Goal: Task Accomplishment & Management: Complete application form

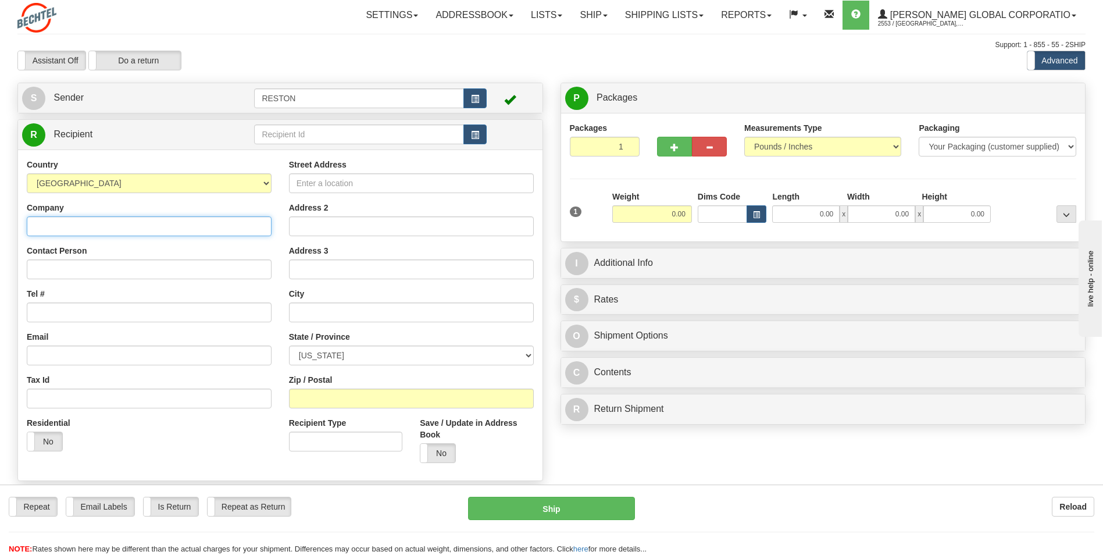
click at [103, 223] on input "Company" at bounding box center [149, 226] width 245 height 20
click at [48, 233] on input "Company" at bounding box center [149, 226] width 245 height 20
paste input "[US_STATE] Department of State Health Services"
type input "[US_STATE] Department of State Health Services"
click at [39, 317] on input "Tel #" at bounding box center [149, 312] width 245 height 20
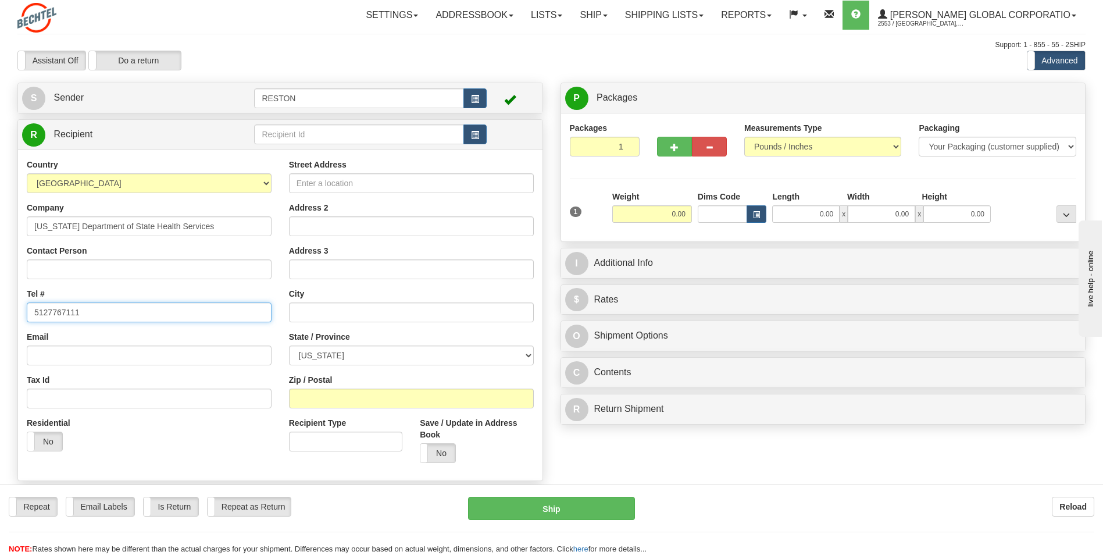
type input "5127767111"
click at [305, 185] on input "Street Address" at bounding box center [411, 183] width 245 height 20
click at [302, 224] on input "Address 2" at bounding box center [411, 226] width 245 height 20
paste input "[STREET_ADDRESS]"
type input "[STREET_ADDRESS]"
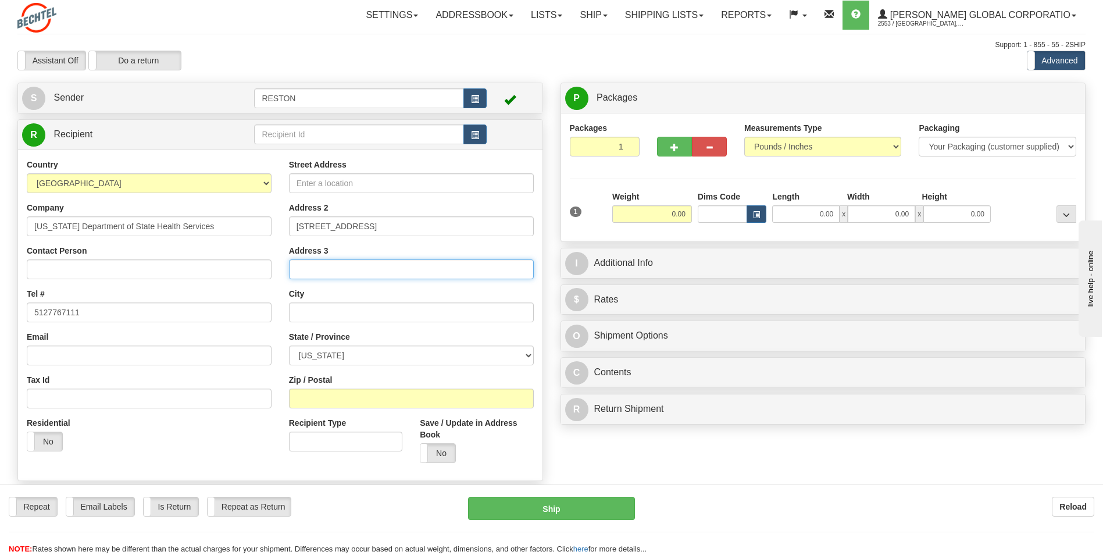
click at [337, 271] on input "Address 3" at bounding box center [411, 269] width 245 height 20
paste input "P.O. Box 149347"
type input "P.O. Box 149347"
click at [313, 192] on input "Street Address" at bounding box center [411, 183] width 245 height 20
paste input "P.O. Box 149347"
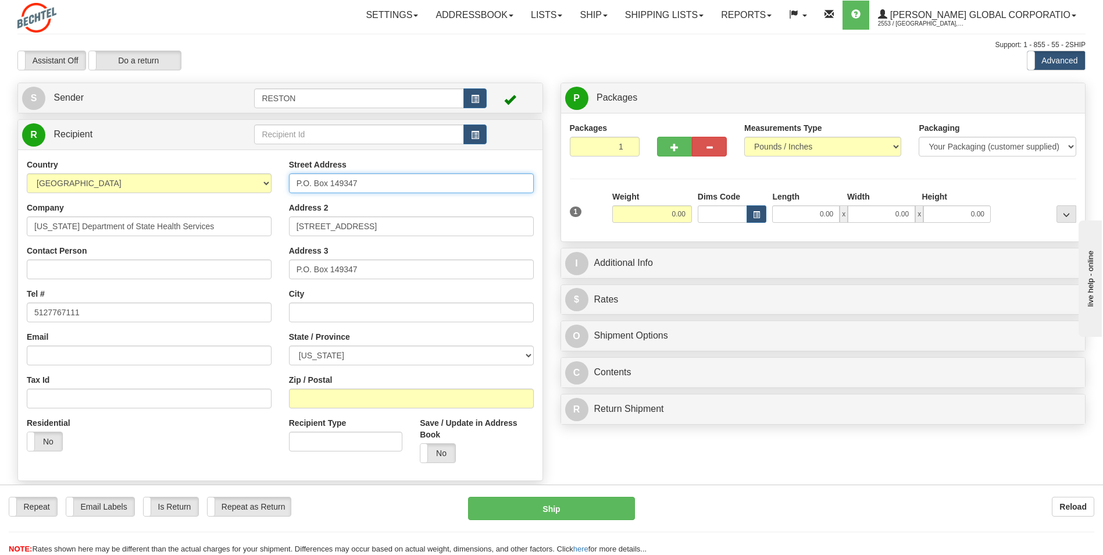
type input "P.O. Box 149347"
drag, startPoint x: 400, startPoint y: 229, endPoint x: 76, endPoint y: 230, distance: 324.5
click at [76, 230] on div "Country [GEOGRAPHIC_DATA] [GEOGRAPHIC_DATA] [GEOGRAPHIC_DATA] [GEOGRAPHIC_DATA]…" at bounding box center [280, 315] width 525 height 313
type input "Austin"
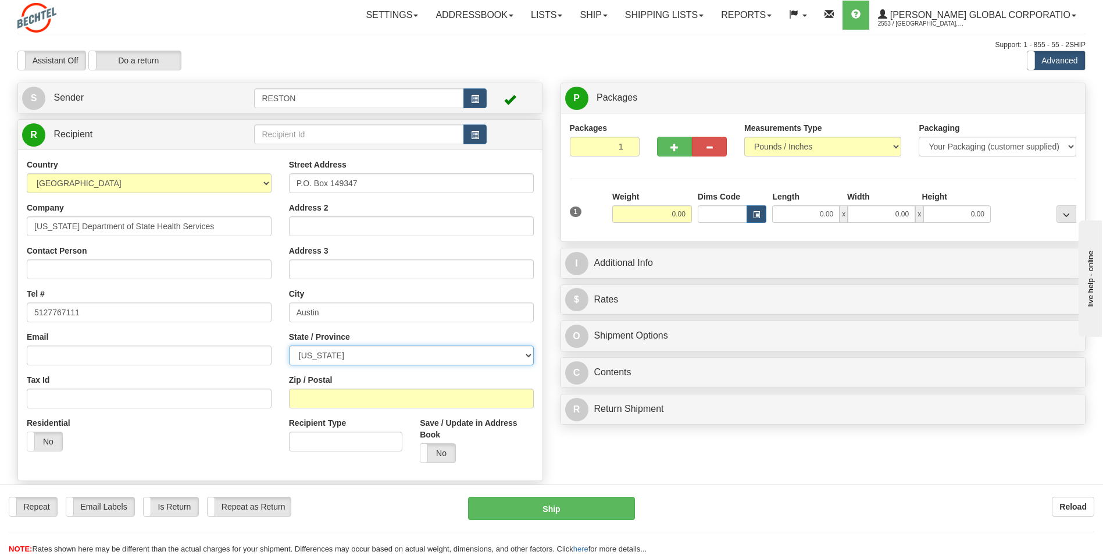
select select "[GEOGRAPHIC_DATA]"
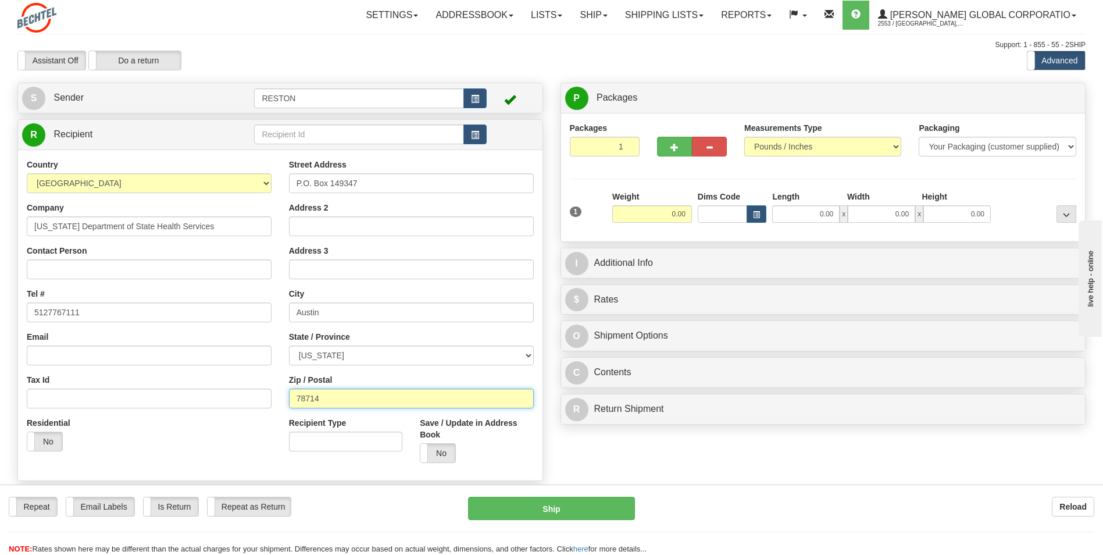
type input "78714"
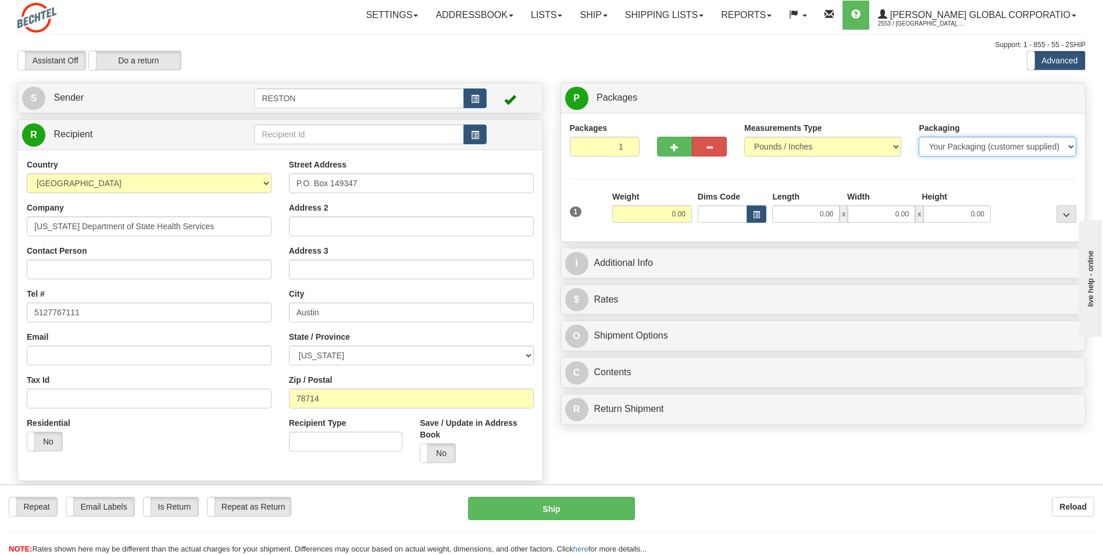
click at [941, 150] on select "Your Packaging (customer supplied) Envelope (carrier supplied) Pack (carrier su…" at bounding box center [997, 147] width 157 height 20
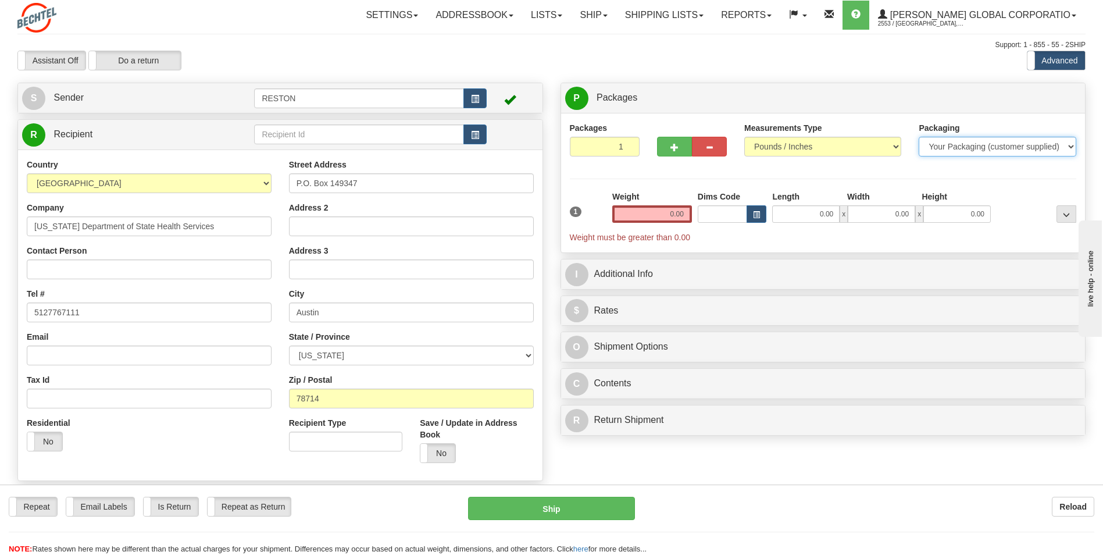
select select "2"
click at [919, 137] on select "Your Packaging (customer supplied) Envelope (carrier supplied) Pack (carrier su…" at bounding box center [997, 147] width 157 height 20
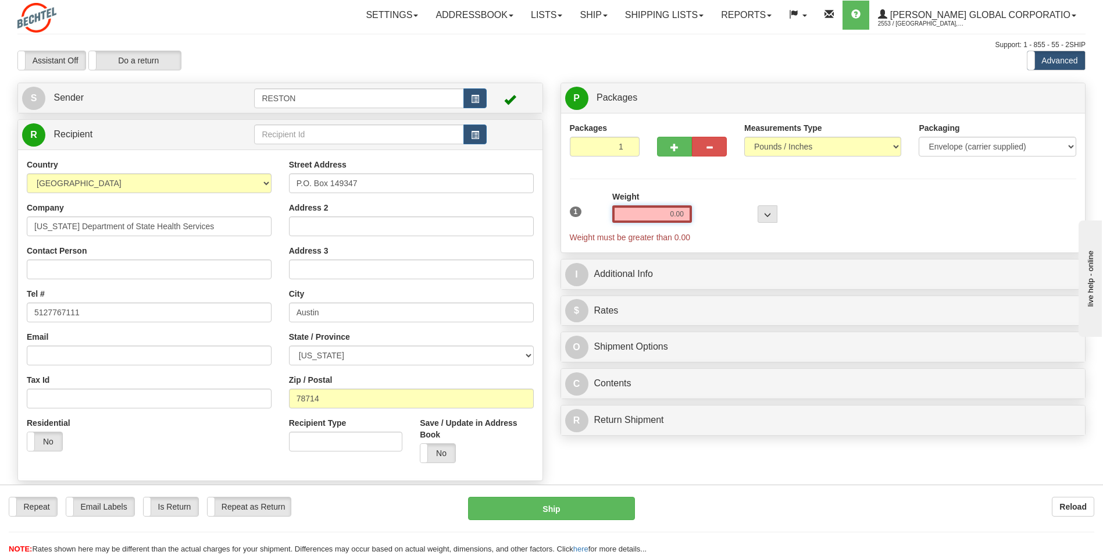
drag, startPoint x: 673, startPoint y: 213, endPoint x: 666, endPoint y: 212, distance: 7.1
click at [666, 212] on input "0.00" at bounding box center [652, 213] width 80 height 17
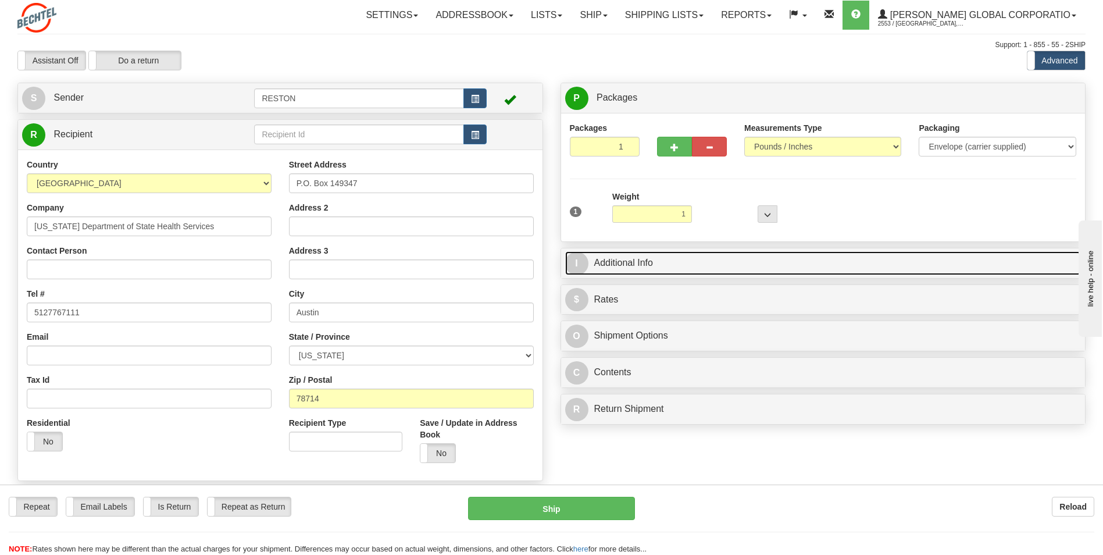
type input "1.00"
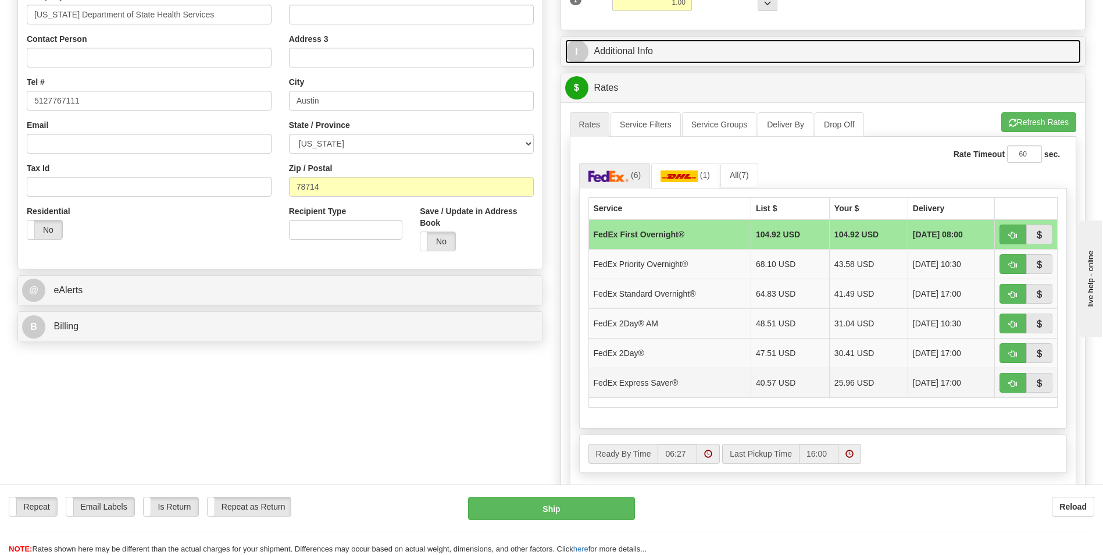
scroll to position [233, 0]
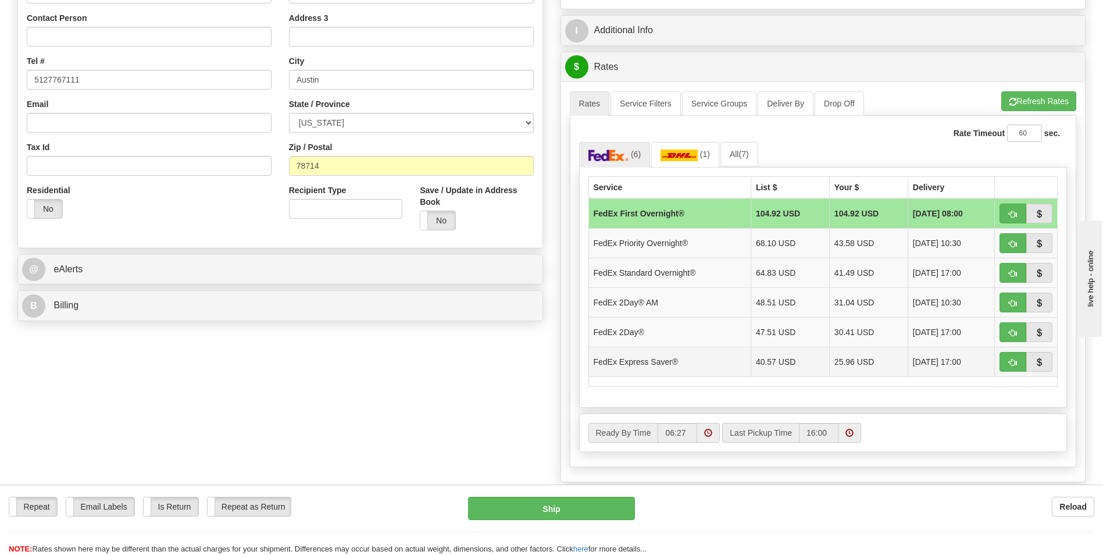
click at [859, 361] on td "25.96 USD" at bounding box center [868, 362] width 79 height 30
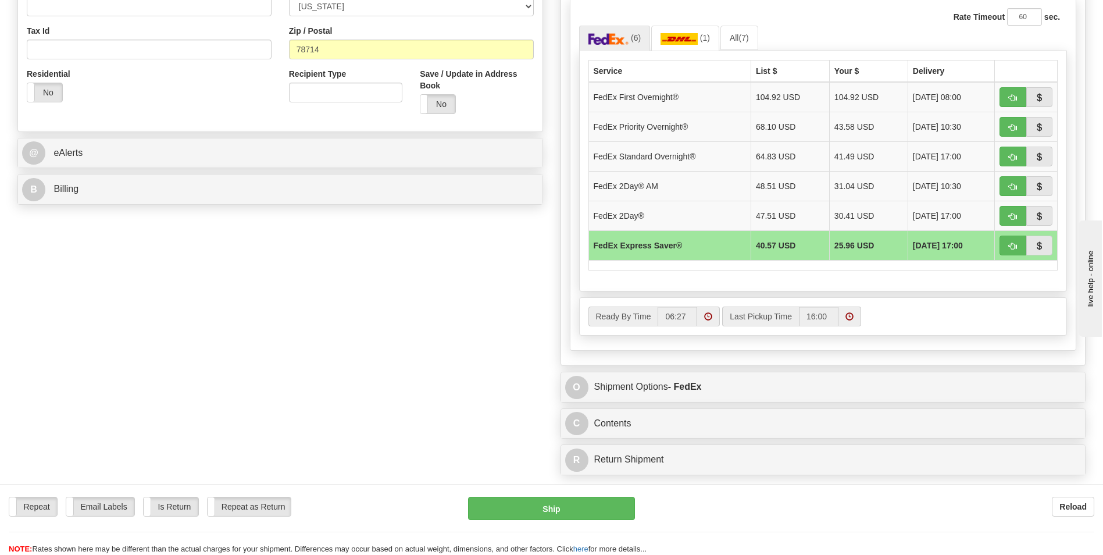
scroll to position [0, 0]
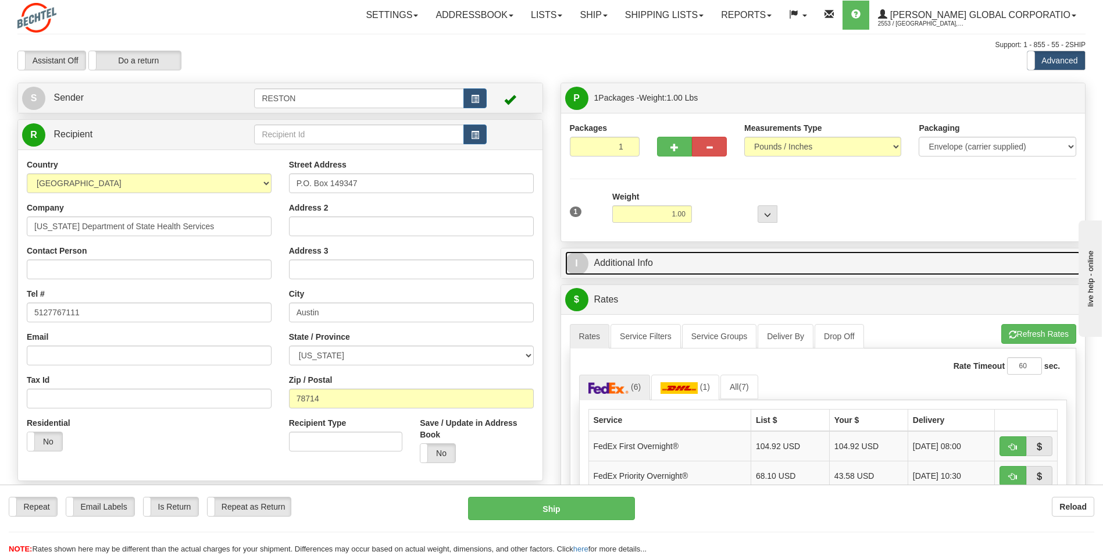
click at [622, 256] on link "I Additional Info" at bounding box center [823, 263] width 516 height 24
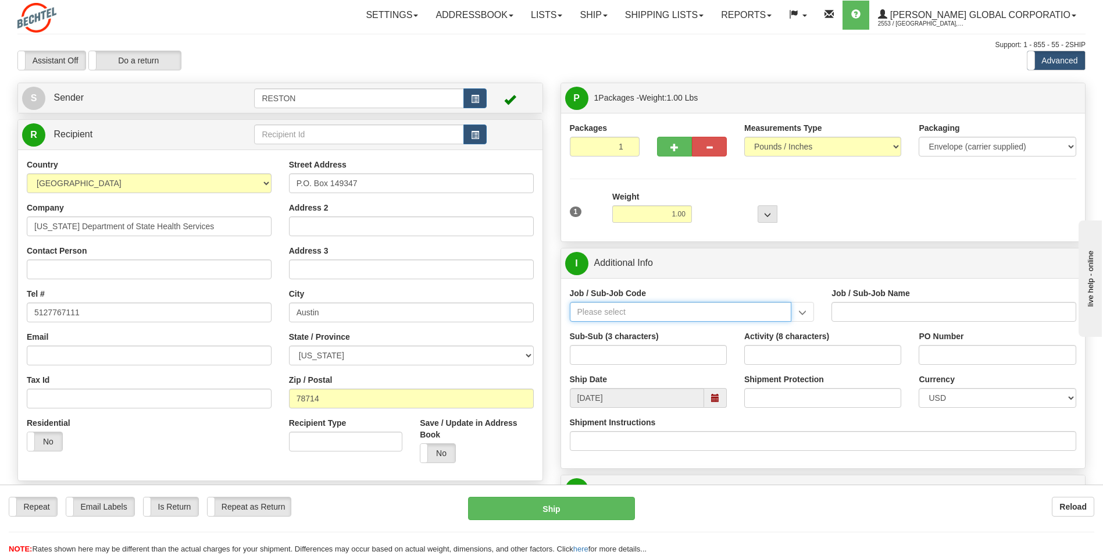
click at [613, 315] on input "Job / Sub-Job Code" at bounding box center [681, 312] width 222 height 20
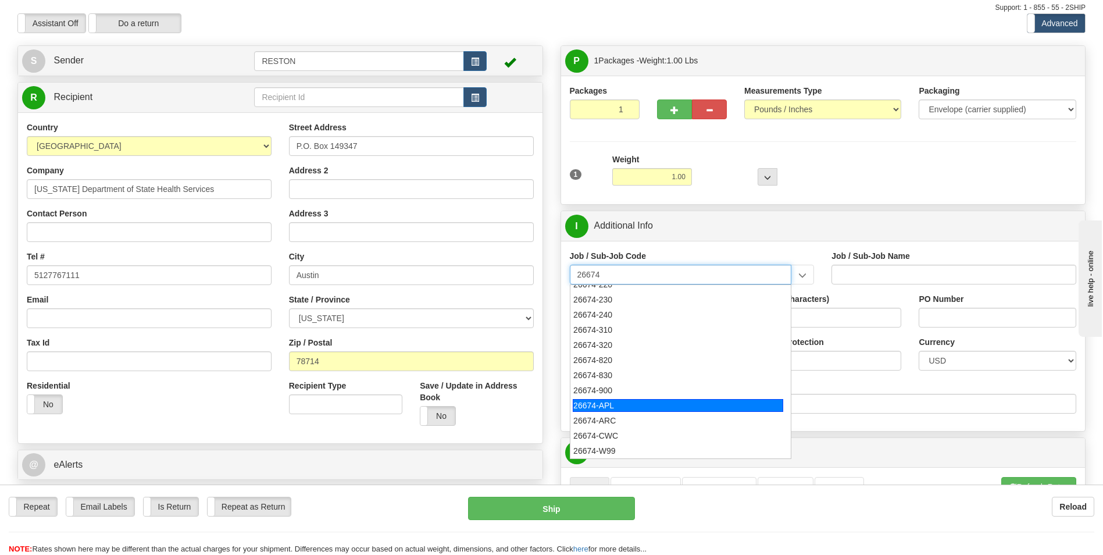
scroll to position [58, 0]
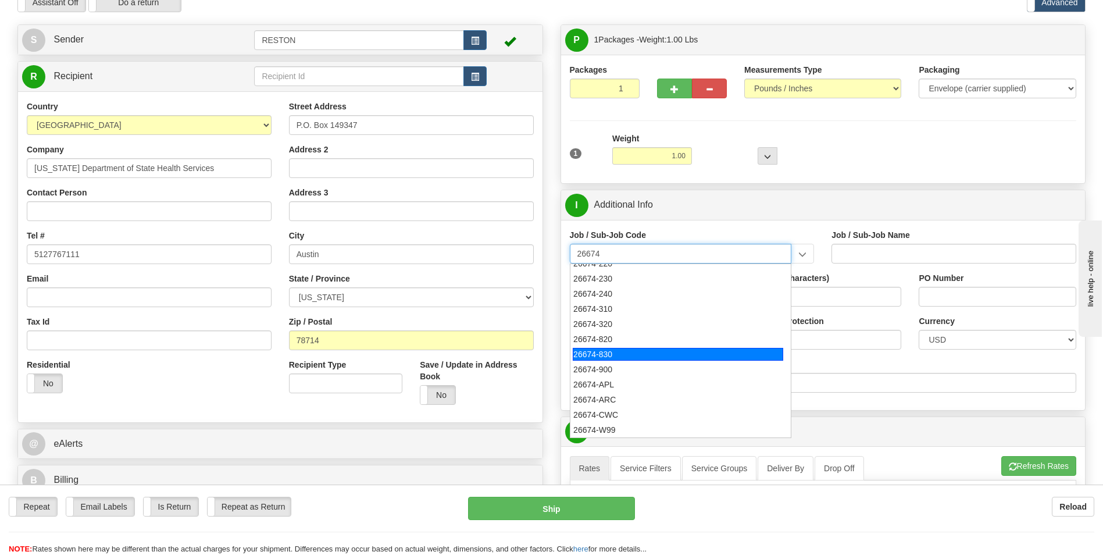
click at [633, 351] on div "26674-830" at bounding box center [678, 354] width 211 height 13
type input "26674-830"
type input "CHARGER SOLAR PROJECT EPC - TAXES"
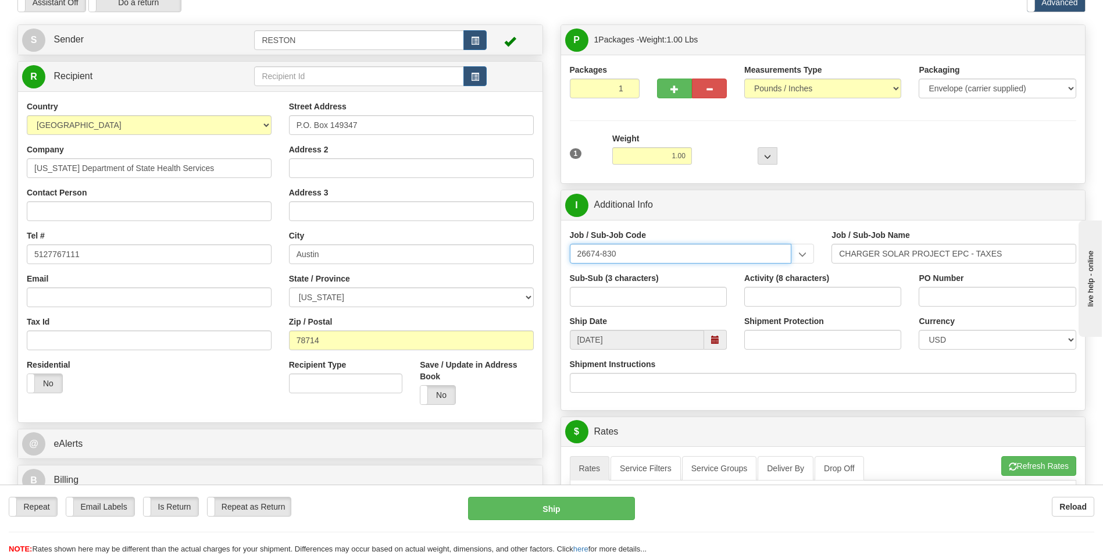
click at [676, 260] on input "26674-830" at bounding box center [681, 254] width 222 height 20
drag, startPoint x: 759, startPoint y: 255, endPoint x: 645, endPoint y: 260, distance: 114.7
click at [695, 258] on input "26674-830" at bounding box center [681, 254] width 222 height 20
drag, startPoint x: 604, startPoint y: 251, endPoint x: 693, endPoint y: 251, distance: 89.0
click at [693, 251] on input "26674-830" at bounding box center [681, 254] width 222 height 20
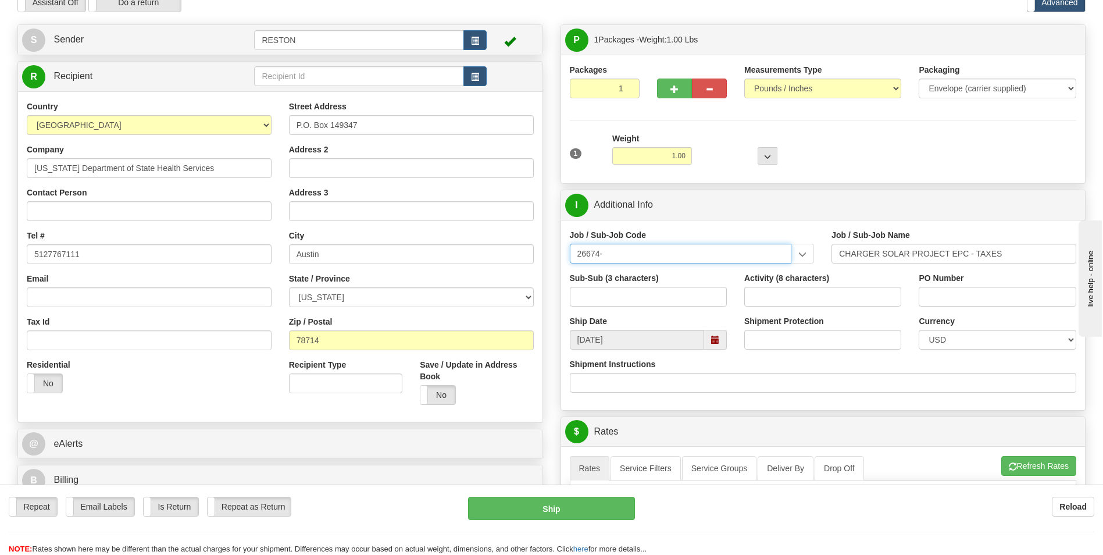
scroll to position [0, 0]
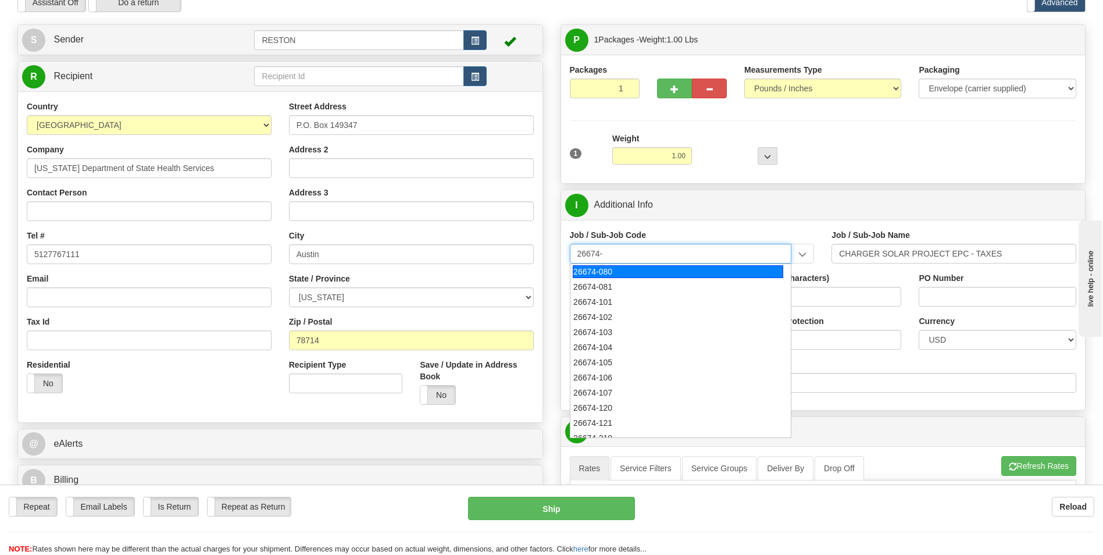
click at [629, 270] on div "26674-080" at bounding box center [678, 271] width 211 height 13
type input "26674-080"
type input "CHARGER SOLAR PROJECT EPC - HOME OFFICE [GEOGRAPHIC_DATA]"
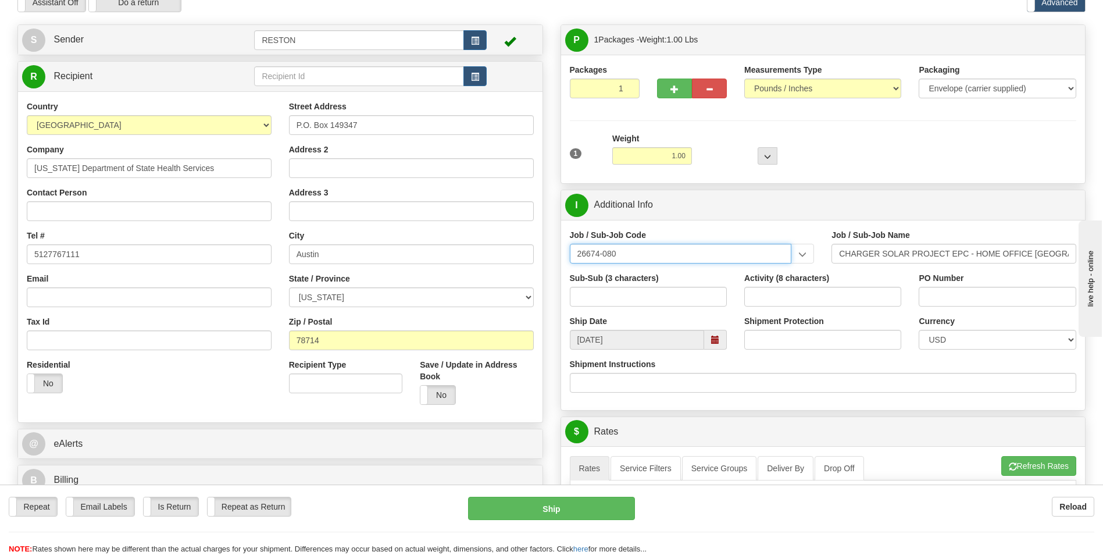
drag, startPoint x: 624, startPoint y: 249, endPoint x: 686, endPoint y: 242, distance: 62.5
click at [686, 242] on div "Job / Sub-Job Code 26674-080 26674-080 26674-081 26674-101 26674-102 26674-103 …" at bounding box center [692, 246] width 245 height 34
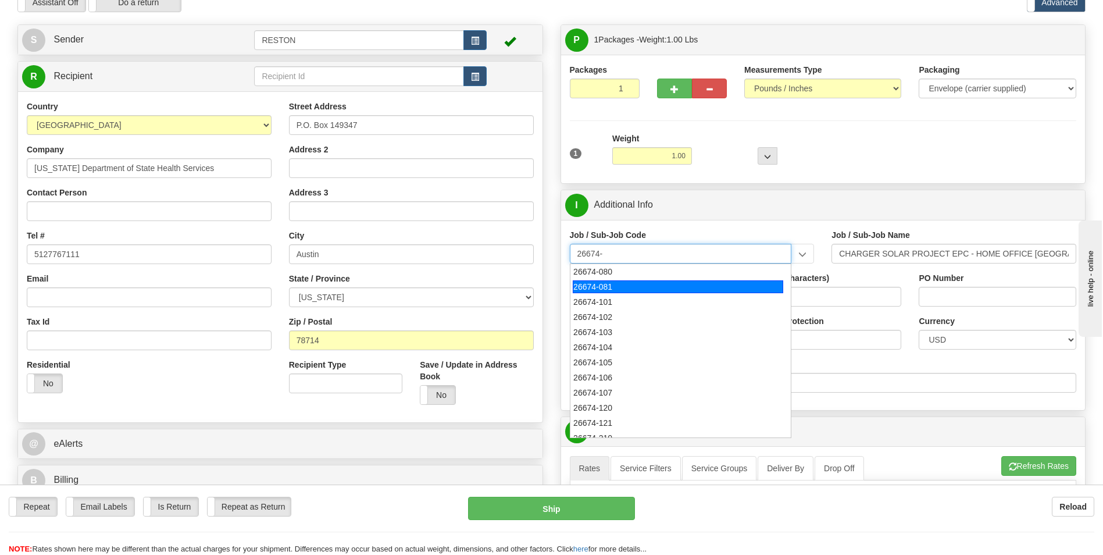
click at [634, 283] on div "26674-081" at bounding box center [678, 286] width 211 height 13
type input "26674-081"
type input "CHARGER SOLAR PROJECT EPC - HOME OFFICE RESTON -"
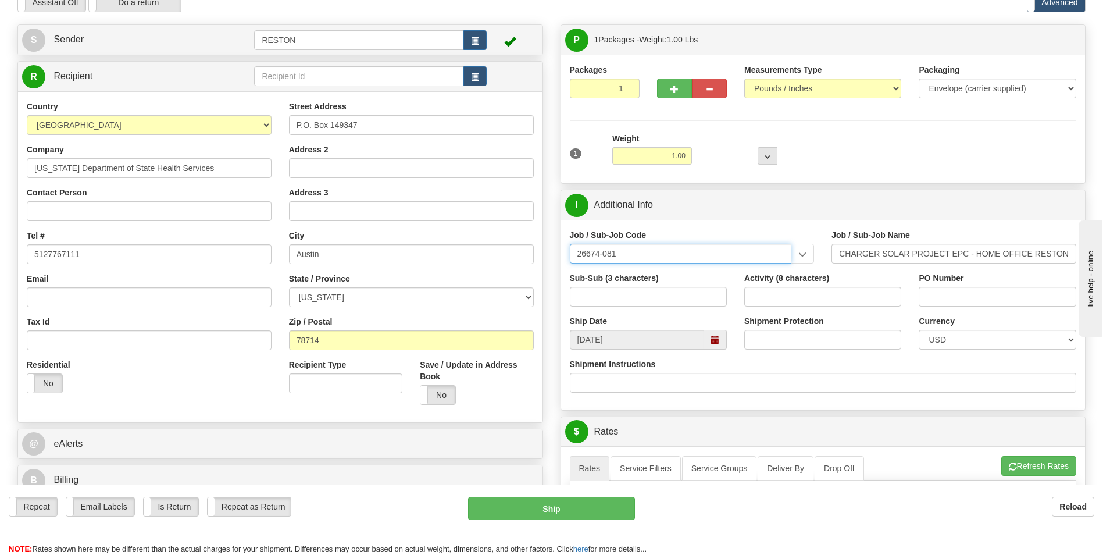
drag, startPoint x: 622, startPoint y: 252, endPoint x: 603, endPoint y: 252, distance: 19.2
click at [603, 252] on input "26674-081" at bounding box center [681, 254] width 222 height 20
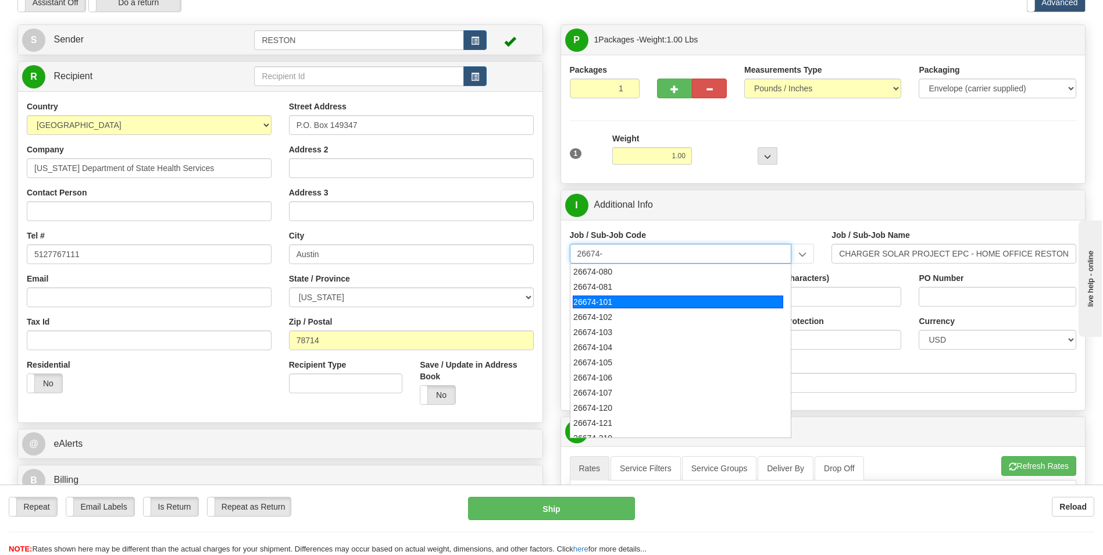
click at [609, 304] on div "26674-101" at bounding box center [678, 301] width 211 height 13
type input "26674-101"
type input "CHARGER SOLAR PROJECT EPC - RFS1 - DEVELOPMENT SU"
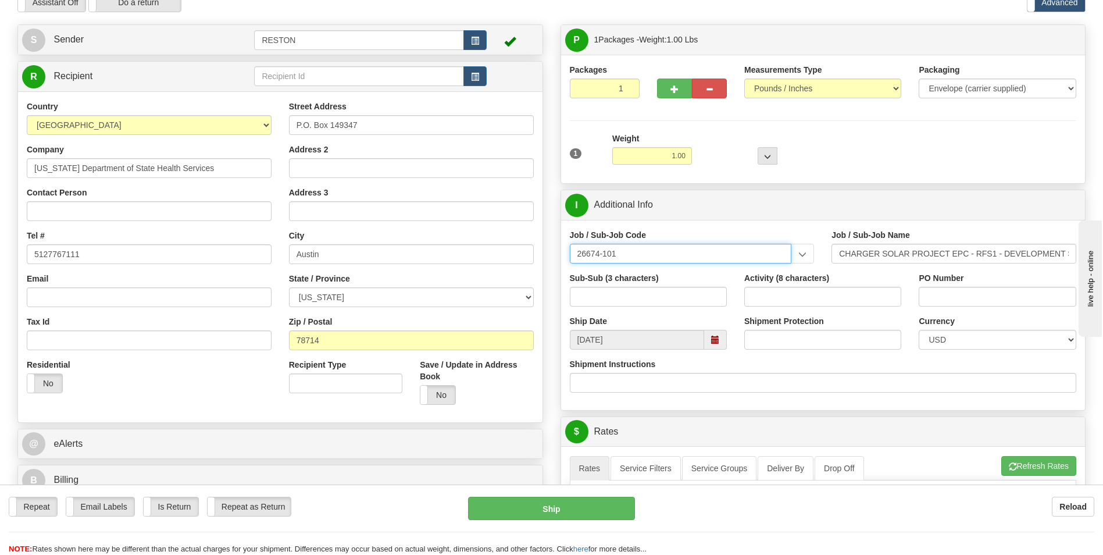
drag, startPoint x: 603, startPoint y: 250, endPoint x: 665, endPoint y: 247, distance: 62.3
click at [665, 247] on input "26674-101" at bounding box center [681, 254] width 222 height 20
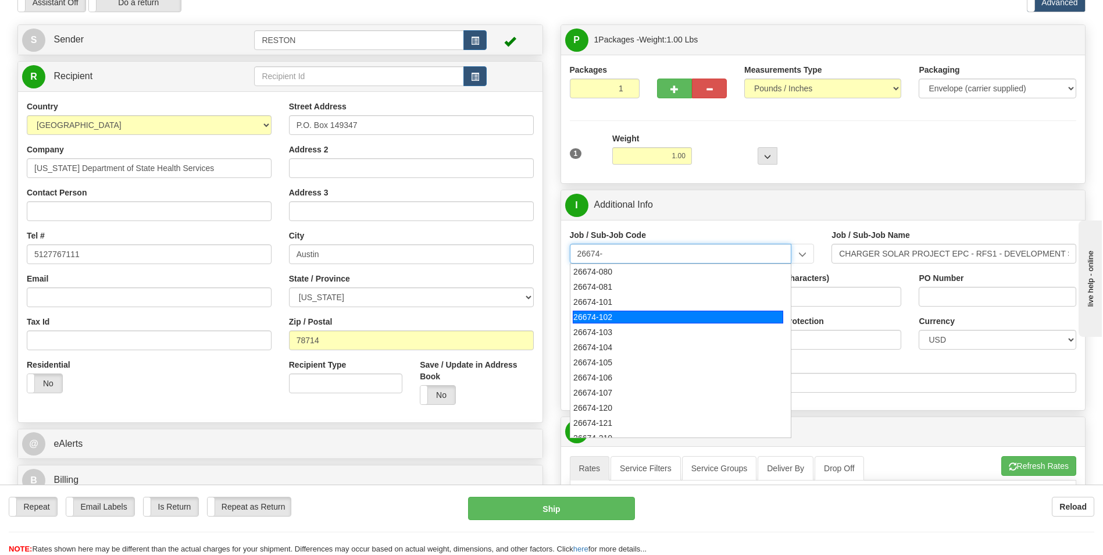
click at [623, 318] on div "26674-102" at bounding box center [678, 317] width 211 height 13
type input "26674-102"
type input "CHARGER SOLAR PROJECT EPC - RFS2 - 30% DESIGN"
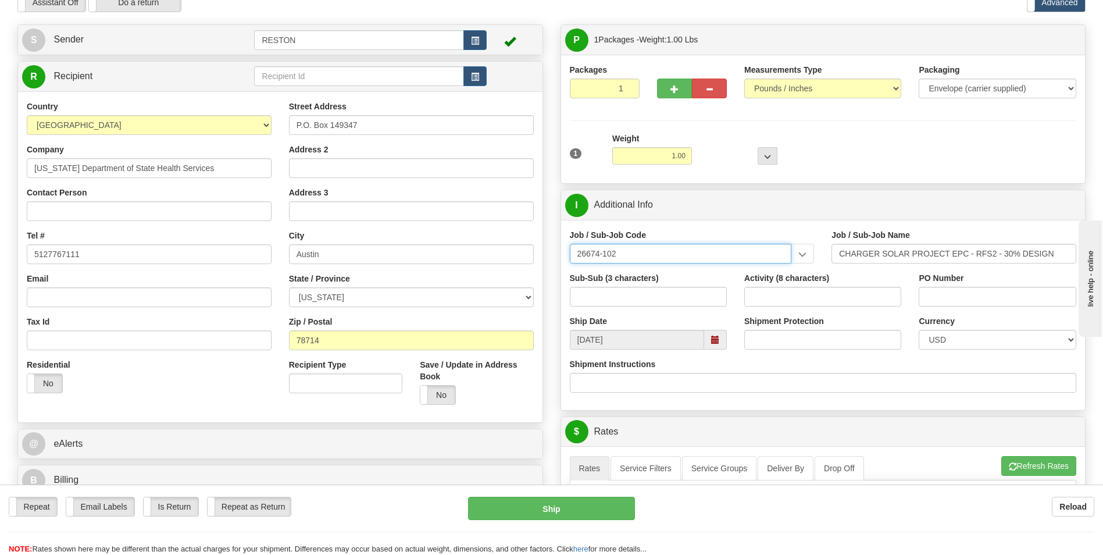
drag, startPoint x: 604, startPoint y: 254, endPoint x: 659, endPoint y: 249, distance: 55.4
click at [659, 251] on input "26674-102" at bounding box center [681, 254] width 222 height 20
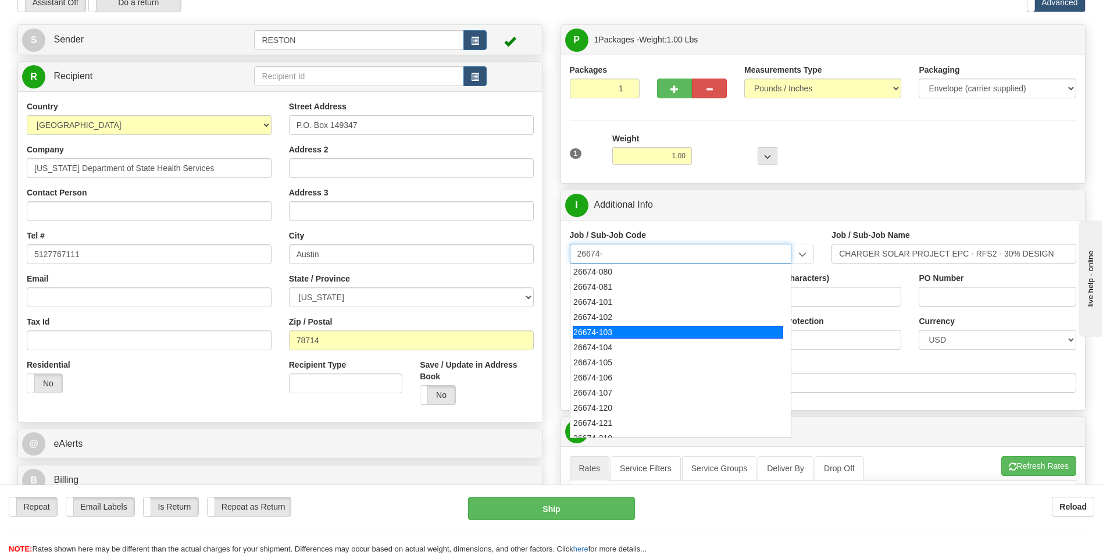
click at [620, 326] on div "26674-103" at bounding box center [678, 332] width 211 height 13
type input "26674-103"
type input "CHARGER SOLAR PROJECT EPC - RFS3 - HV BREAKER PRO"
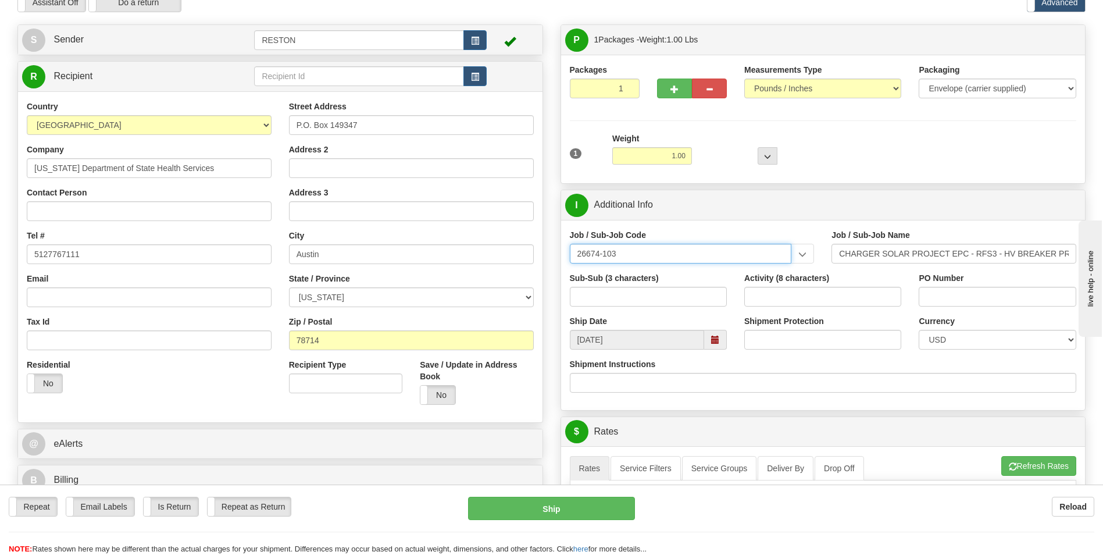
drag, startPoint x: 604, startPoint y: 248, endPoint x: 709, endPoint y: 248, distance: 105.3
click at [709, 248] on input "26674-103" at bounding box center [681, 254] width 222 height 20
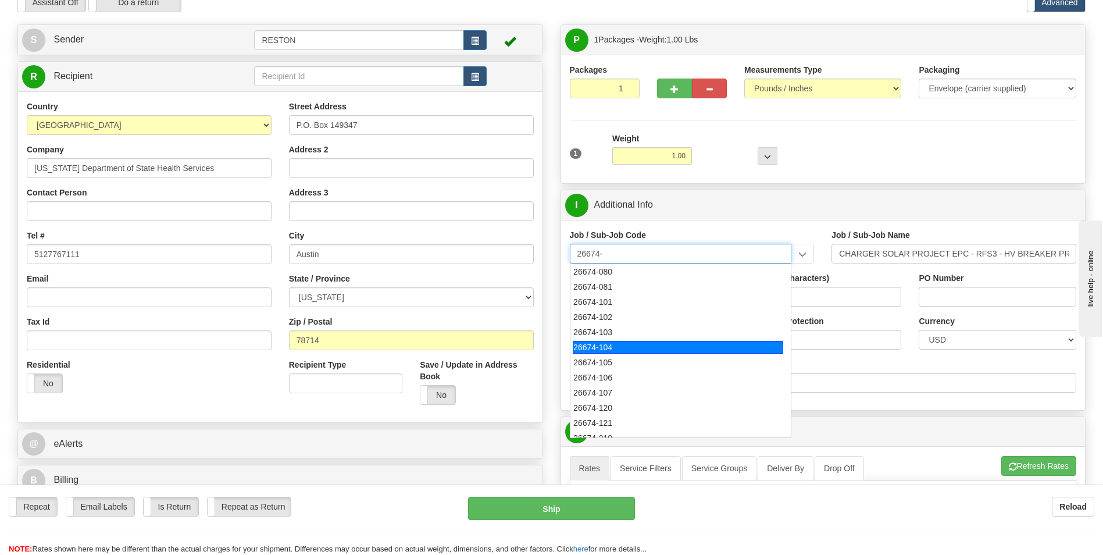
click at [643, 348] on div "26674-104" at bounding box center [678, 347] width 211 height 13
type input "26674-104"
type input "CHARGER SOLAR PROJECT EPC - RFS4 - PROCUREMENT SU"
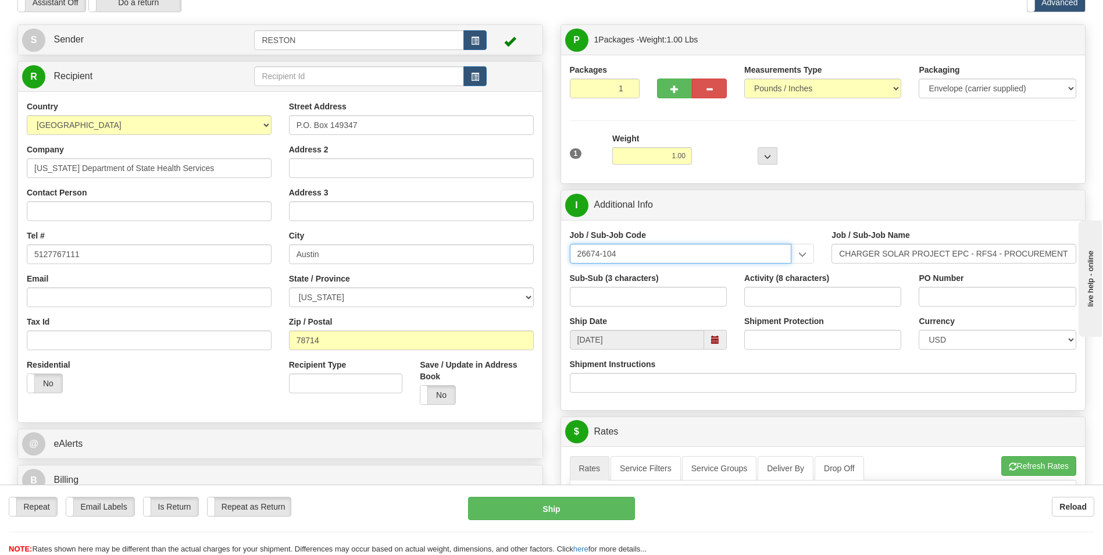
drag, startPoint x: 606, startPoint y: 255, endPoint x: 687, endPoint y: 248, distance: 81.1
click at [687, 248] on input "26674-104" at bounding box center [681, 254] width 222 height 20
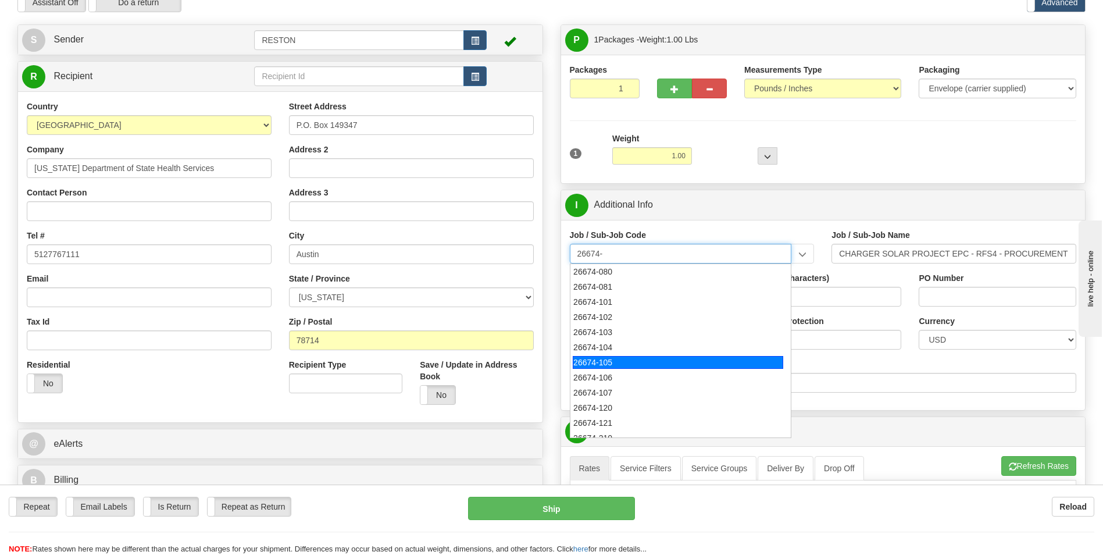
click at [617, 357] on div "26674-105" at bounding box center [678, 362] width 211 height 13
type input "26674-105"
type input "CHARGER SOLAR PROJECT EPC - RFS5 - SUBSTATION DES"
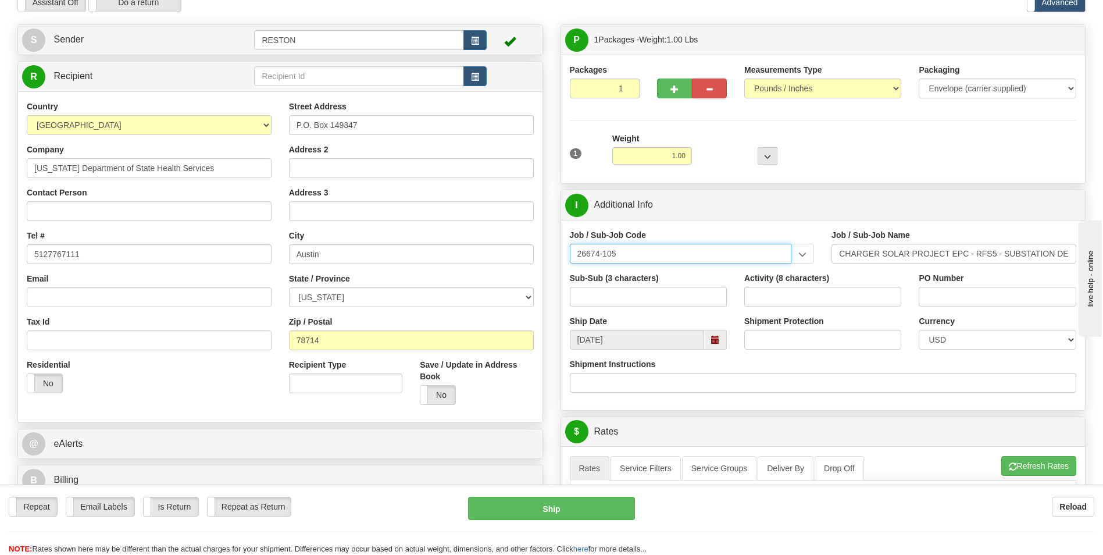
drag, startPoint x: 602, startPoint y: 255, endPoint x: 712, endPoint y: 240, distance: 110.9
click at [712, 244] on input "26674-105" at bounding box center [681, 254] width 222 height 20
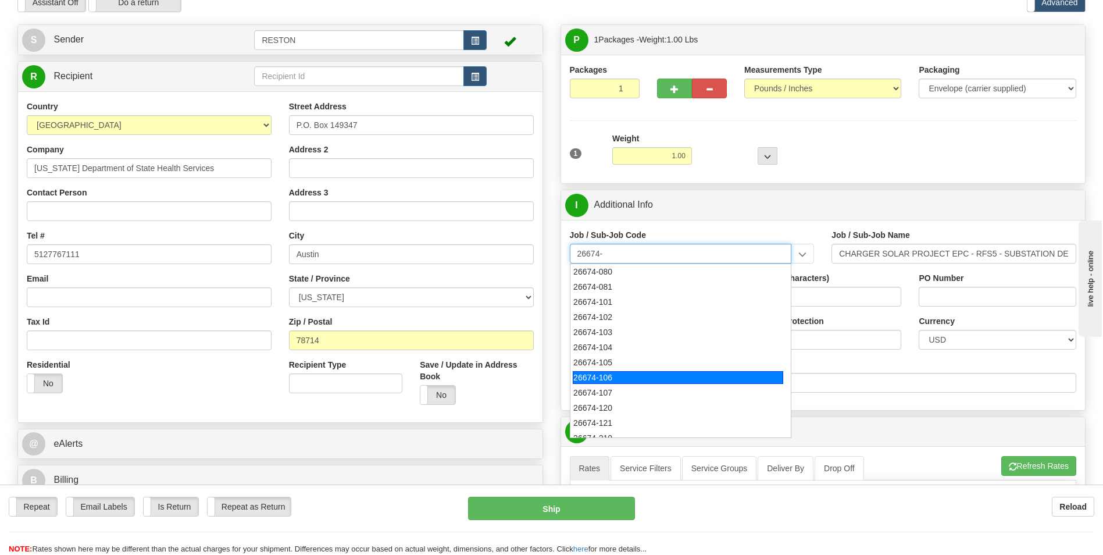
click at [643, 375] on div "26674-106" at bounding box center [678, 377] width 211 height 13
type input "26674-106"
type input "CHARGER SOLAR PROJECT EPC - 60% DESIGN AND PERMIT"
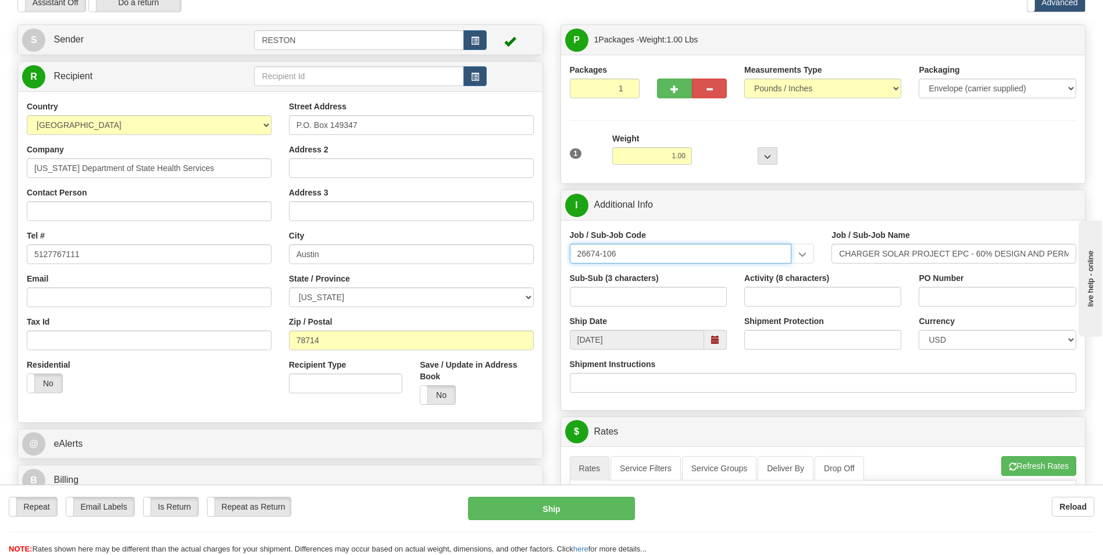
drag, startPoint x: 604, startPoint y: 254, endPoint x: 732, endPoint y: 241, distance: 129.1
click at [732, 241] on div "Job / Sub-Job Code 26674-106 26674-080 26674-081 26674-101 26674-102 26674-103 …" at bounding box center [692, 246] width 245 height 34
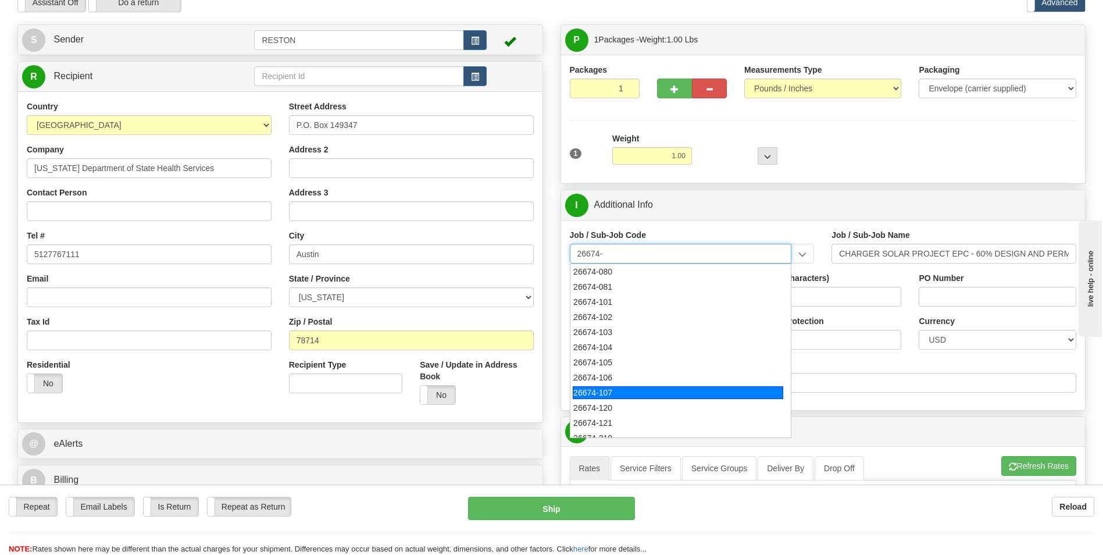
click at [619, 391] on div "26674-107" at bounding box center [678, 392] width 211 height 13
type input "26674-107"
type input "CHARGER SOLAR PROJECT EPC - RFS5 SUBSTATION DESIG"
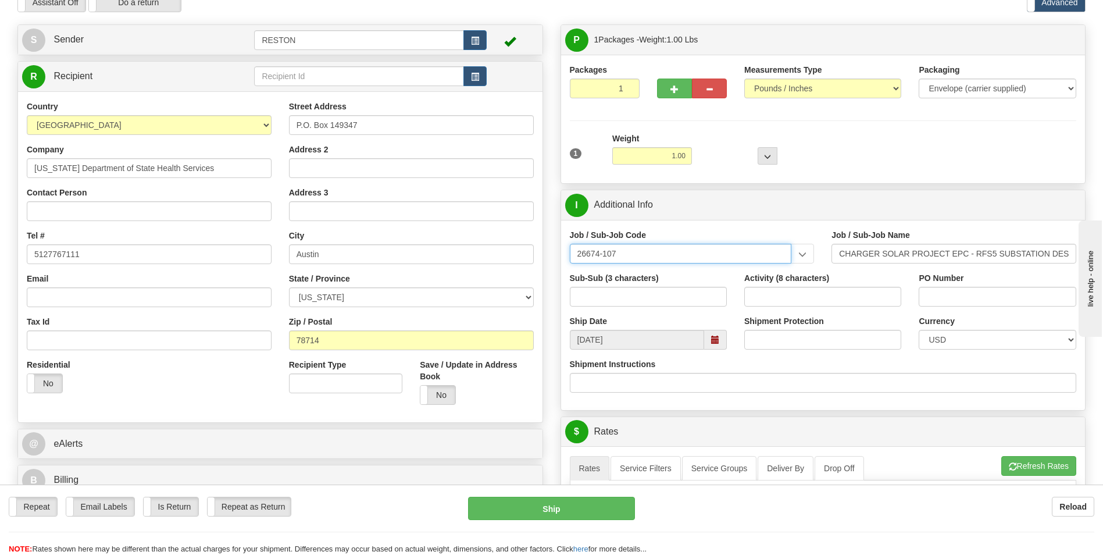
drag, startPoint x: 602, startPoint y: 253, endPoint x: 734, endPoint y: 234, distance: 133.9
click at [734, 234] on div "Job / Sub-Job Code 26674-107 26674-080 26674-081 26674-101 26674-102 26674-103 …" at bounding box center [692, 246] width 245 height 34
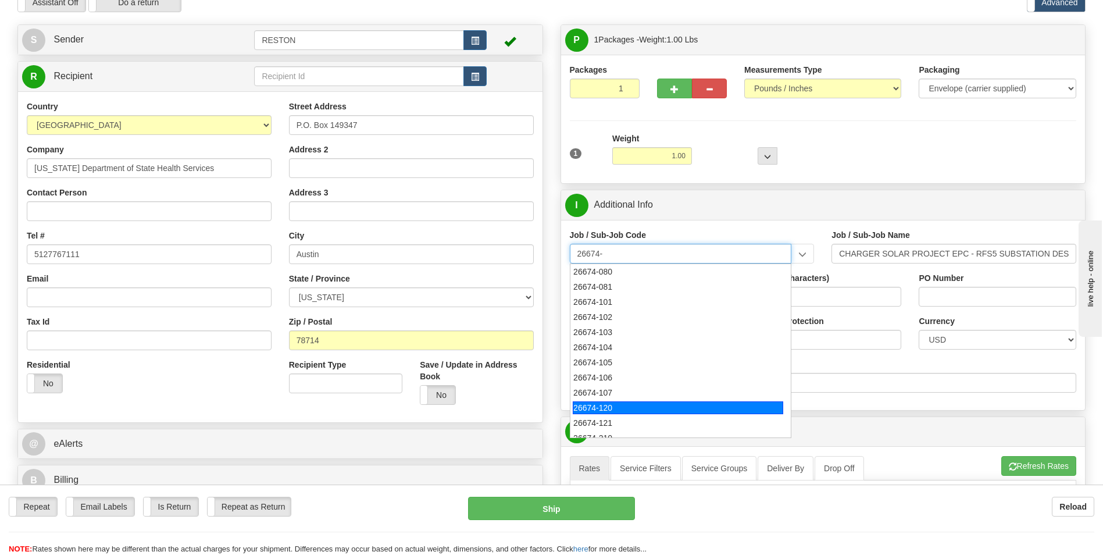
click at [595, 404] on div "26674-120" at bounding box center [678, 407] width 211 height 13
type input "26674-120"
type input "CHARGER SOLAR PROJECT EPC - HOME OFFICE RESTON -"
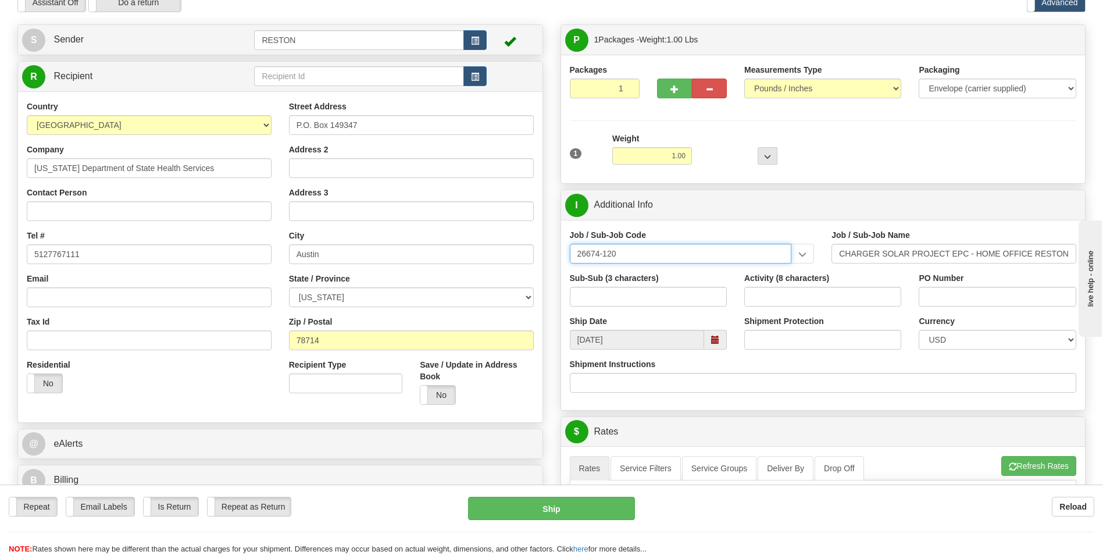
drag, startPoint x: 605, startPoint y: 256, endPoint x: 682, endPoint y: 236, distance: 79.3
click at [682, 236] on div "Job / Sub-Job Code 26674-120 26674-080 26674-081 26674-101 26674-102 26674-103 …" at bounding box center [692, 246] width 245 height 34
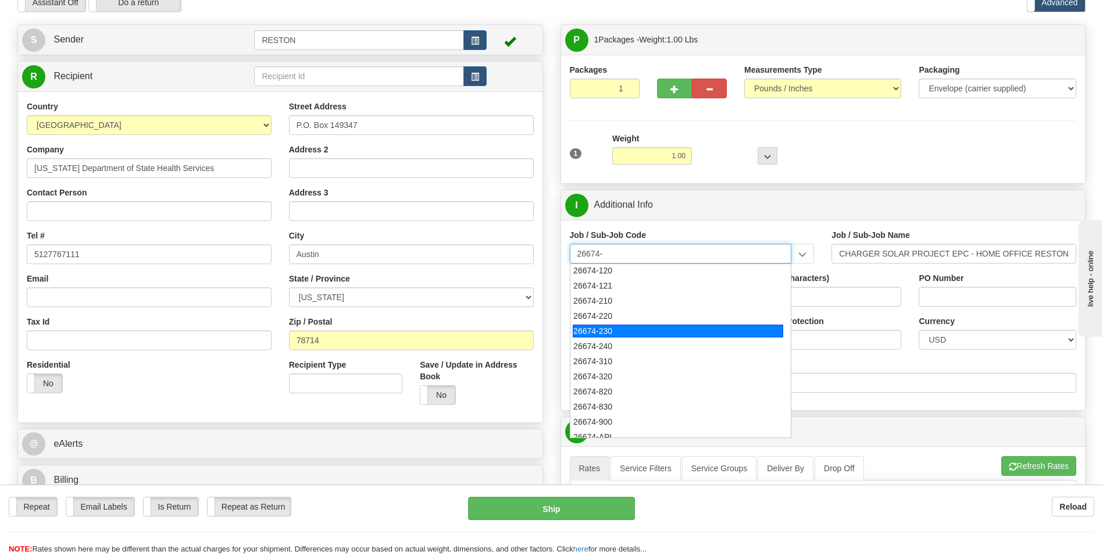
scroll to position [116, 0]
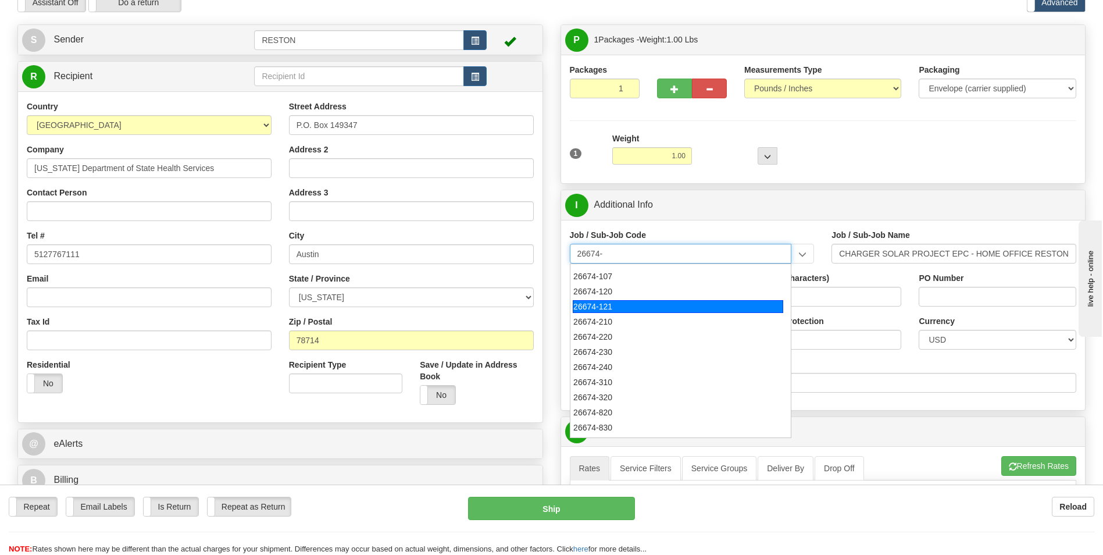
click at [620, 305] on div "26674-121" at bounding box center [678, 306] width 211 height 13
type input "26674-121"
type input "CHARGER SOLAR PROJECT EPC - HOME OFFICE [GEOGRAPHIC_DATA]"
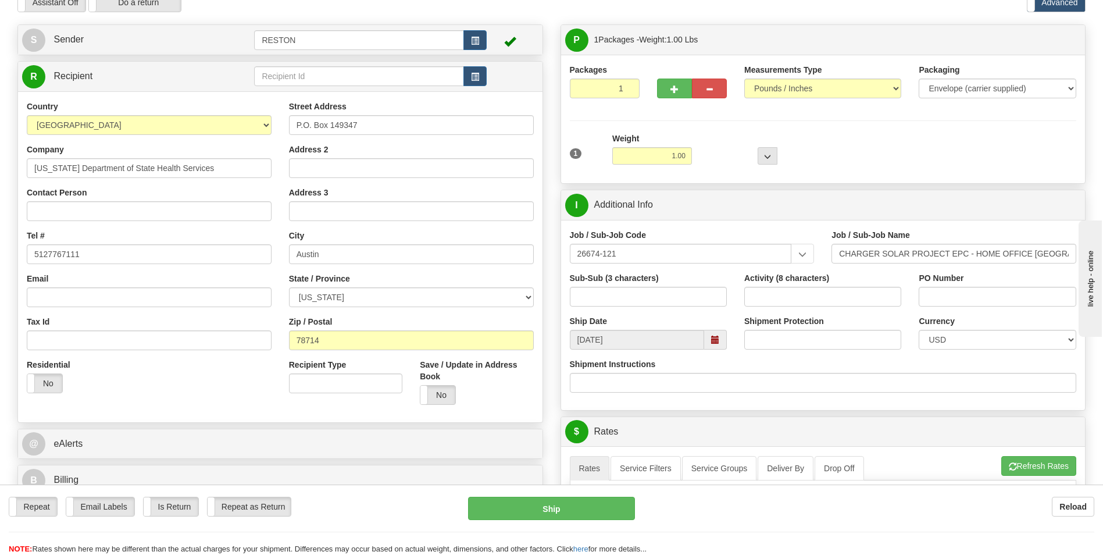
click at [648, 265] on div "Job / Sub-Job Code 26674-121 26674-080 26674-081 26674-101 26674-102 26674-103 …" at bounding box center [692, 250] width 262 height 43
click at [601, 254] on input "26674-121" at bounding box center [681, 254] width 222 height 20
drag, startPoint x: 602, startPoint y: 254, endPoint x: 738, endPoint y: 240, distance: 136.8
click at [738, 240] on div "Job / Sub-Job Code 26674-121 26674-080 26674-081 26674-101 26674-102 26674-103 …" at bounding box center [692, 246] width 245 height 34
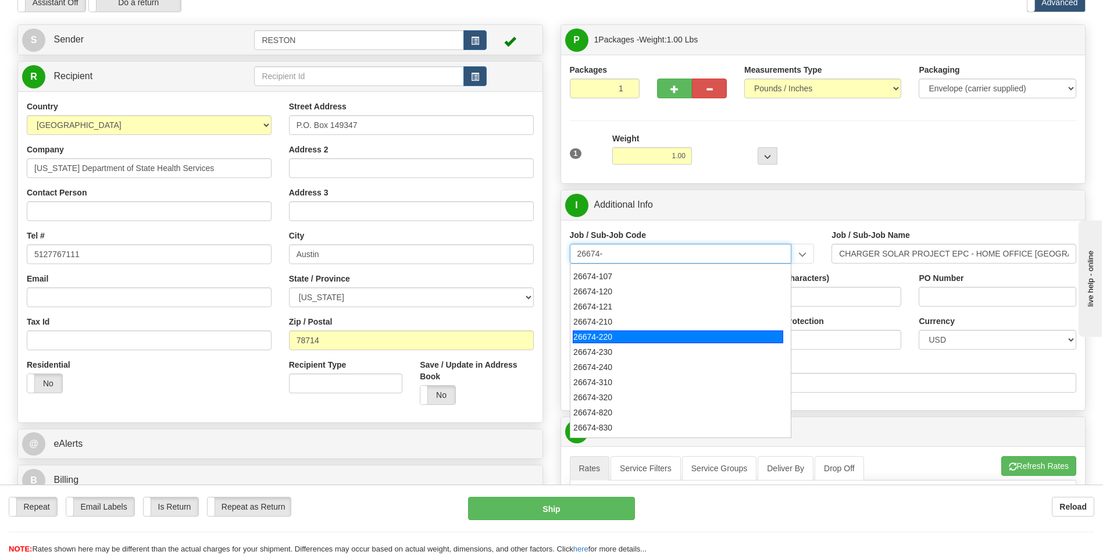
click at [613, 334] on div "26674-220" at bounding box center [678, 336] width 211 height 13
type input "26674-220"
type input "CHARGER SOLAR PROJECT EPC - MANUAL LABOR"
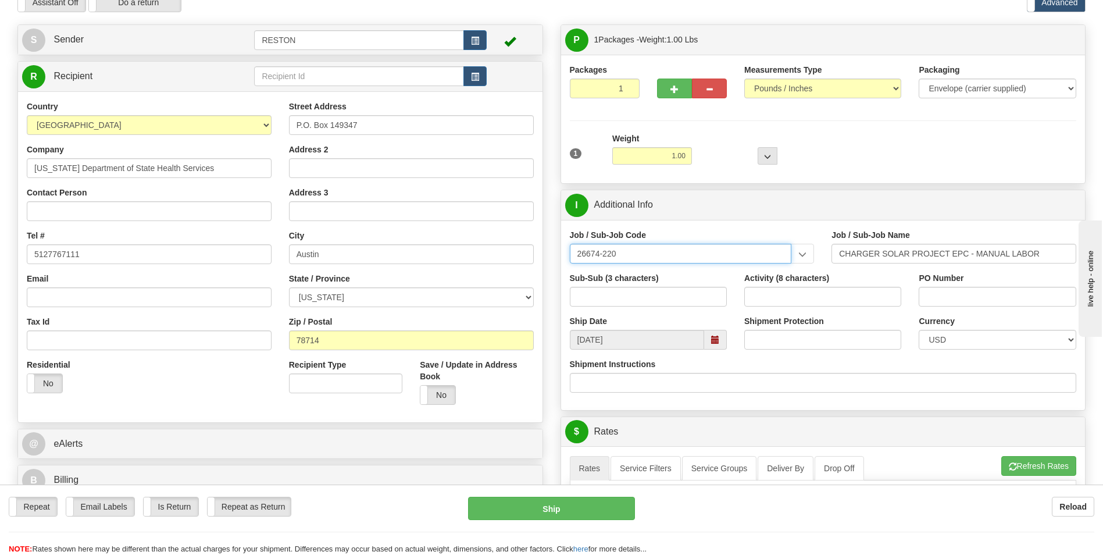
drag, startPoint x: 604, startPoint y: 254, endPoint x: 663, endPoint y: 245, distance: 59.9
click at [663, 245] on input "26674-220" at bounding box center [681, 254] width 222 height 20
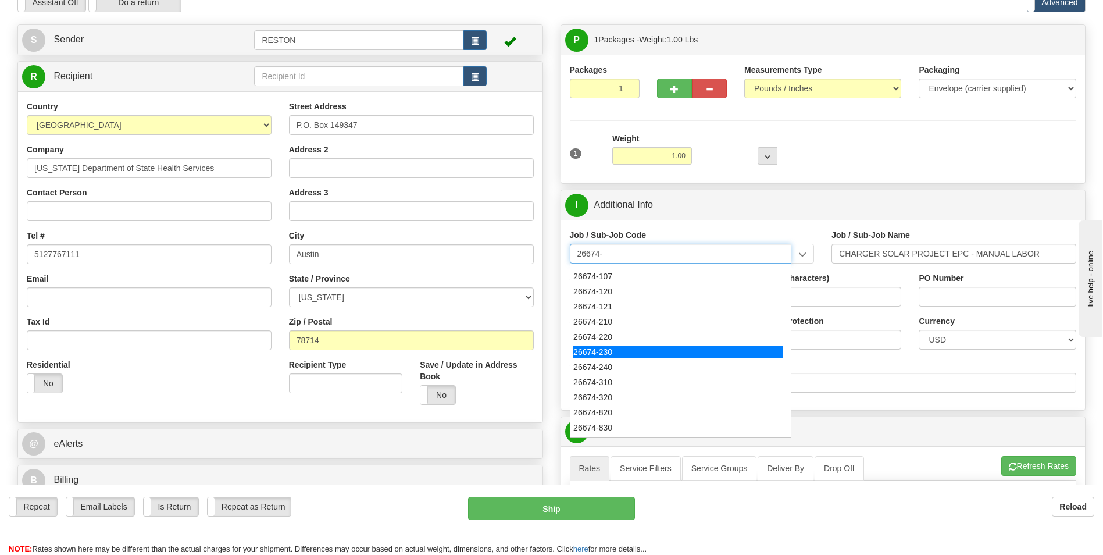
click at [616, 351] on div "26674-230" at bounding box center [678, 351] width 211 height 13
type input "26674-230"
type input "CHARGER SOLAR PROJECT EPC - SUBCONTRACTS"
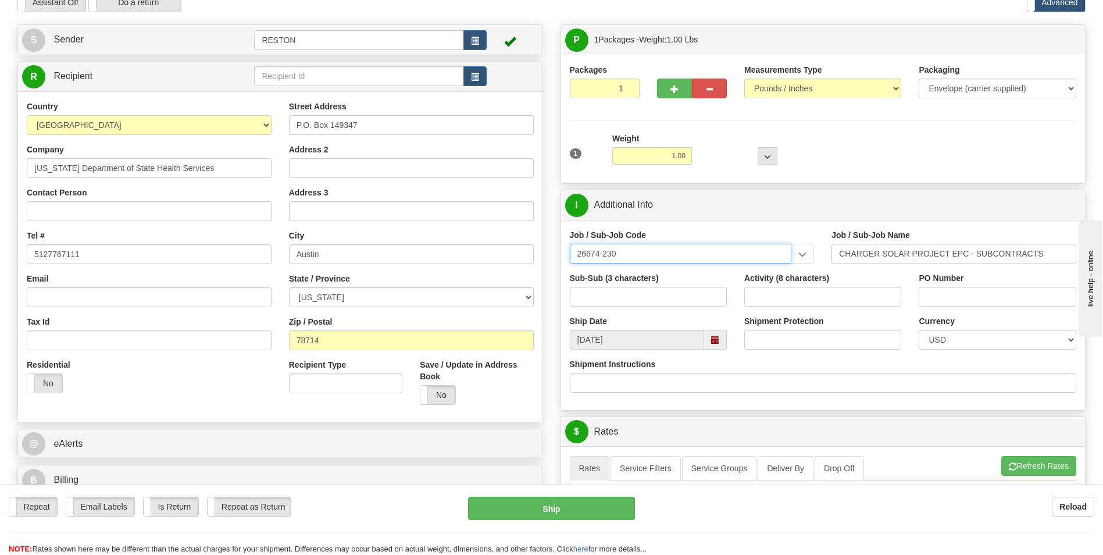
drag, startPoint x: 602, startPoint y: 255, endPoint x: 672, endPoint y: 243, distance: 70.7
click at [672, 244] on input "26674-230" at bounding box center [681, 254] width 222 height 20
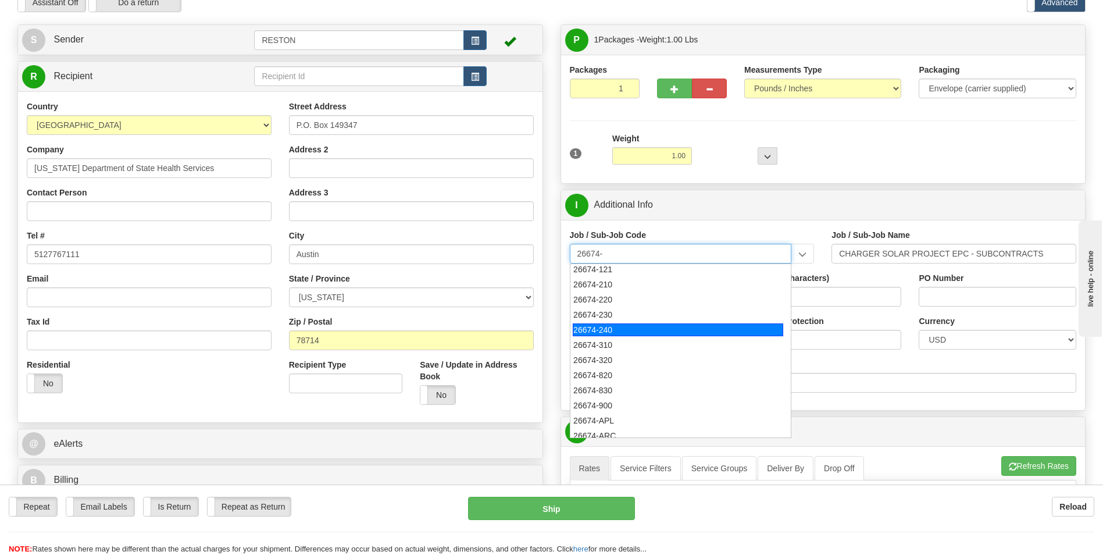
scroll to position [174, 0]
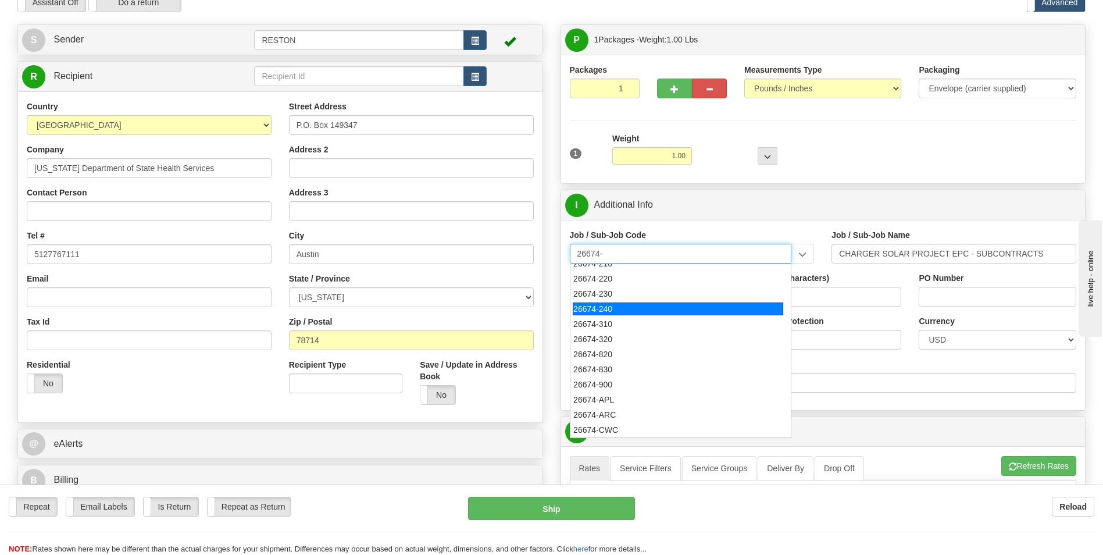
click at [618, 312] on div "26674-240" at bounding box center [678, 308] width 211 height 13
type input "26674-240"
type input "CHARGER SOLAR PROJECT EPC - MATERIAL"
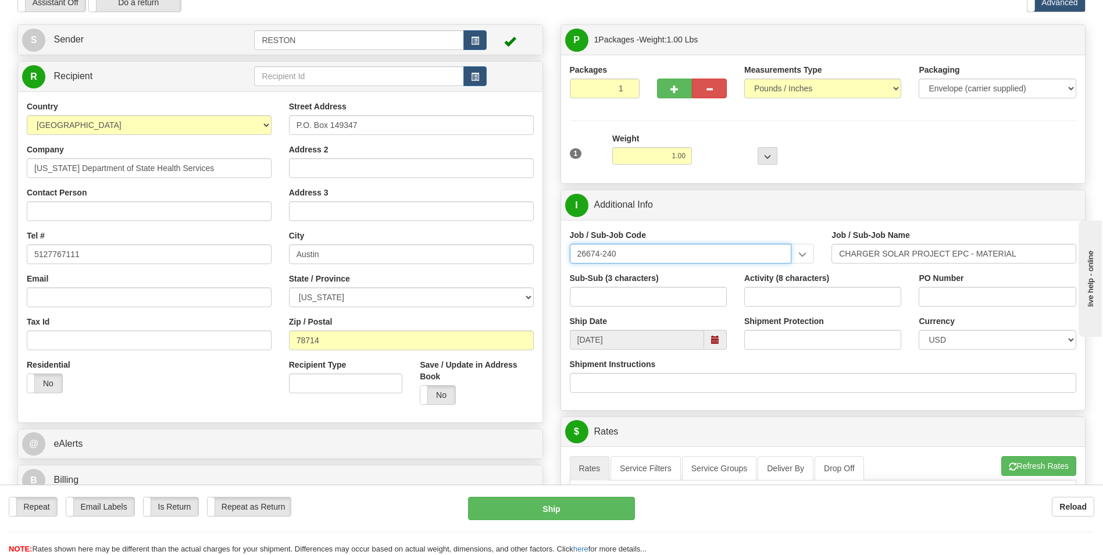
drag, startPoint x: 602, startPoint y: 253, endPoint x: 734, endPoint y: 229, distance: 134.2
click at [734, 229] on div "Job / Sub-Job Code 26674-240 26674-080 26674-081 26674-101 26674-102 26674-103 …" at bounding box center [692, 246] width 245 height 34
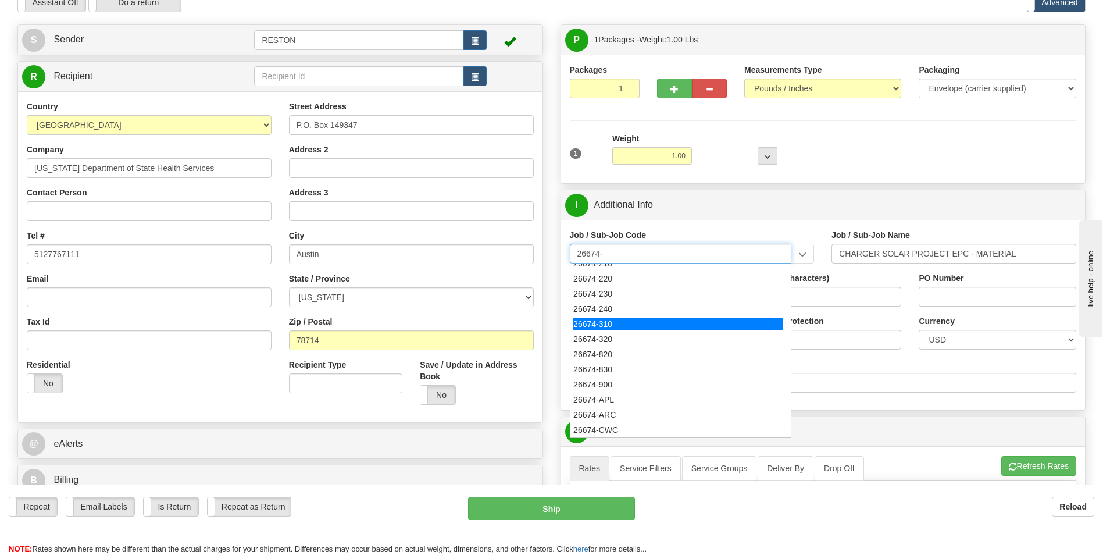
click at [635, 327] on div "26674-310" at bounding box center [678, 323] width 211 height 13
type input "26674-310"
type input "CHARGER SOLAR PROJECT EPC - START UP FIELD NON MA"
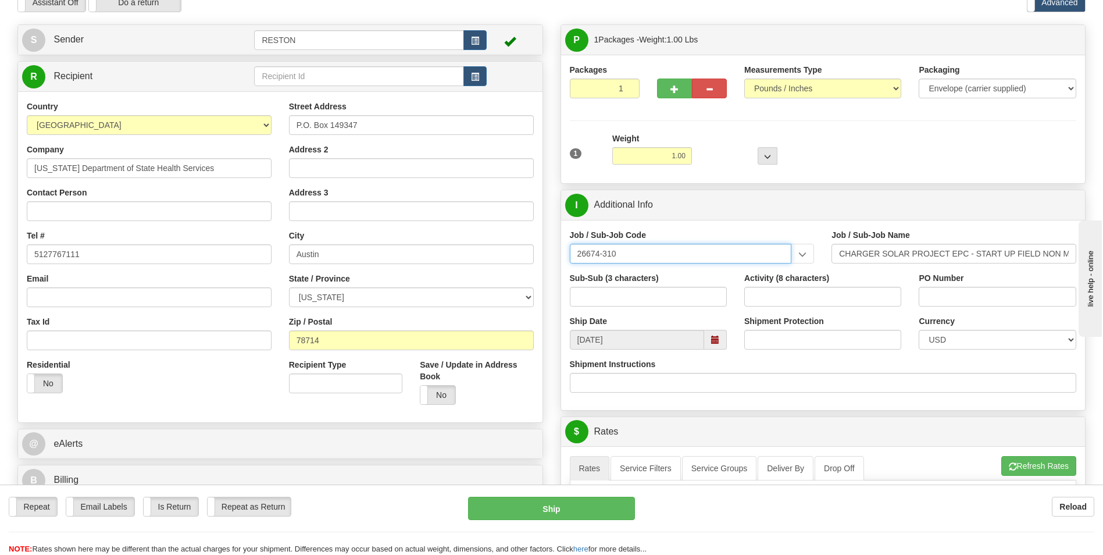
drag, startPoint x: 604, startPoint y: 252, endPoint x: 730, endPoint y: 231, distance: 127.8
click at [730, 231] on div "Job / Sub-Job Code 26674-310 26674-080 26674-081 26674-101 26674-102 26674-103 …" at bounding box center [692, 246] width 245 height 34
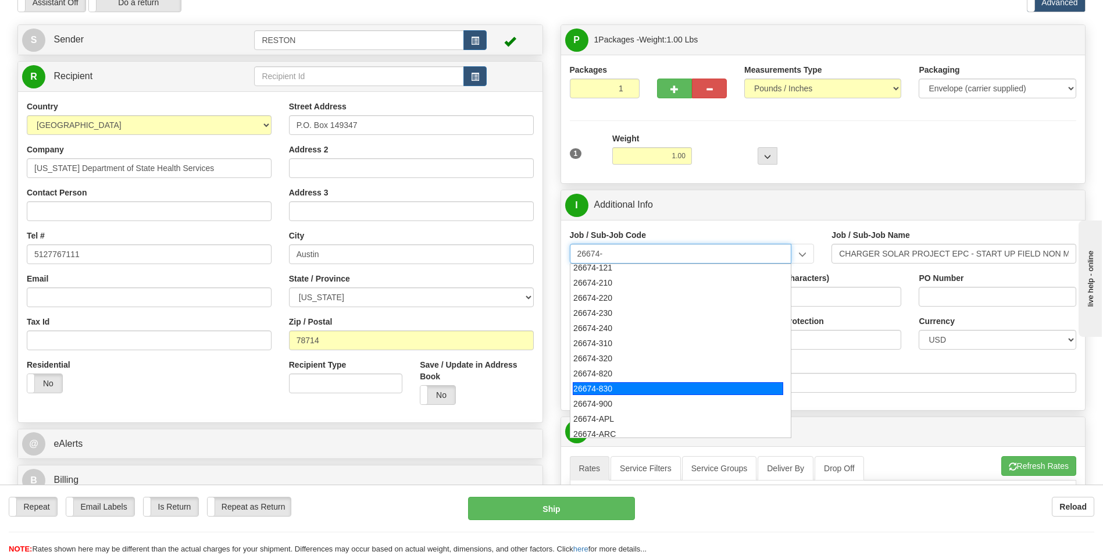
scroll to position [187, 0]
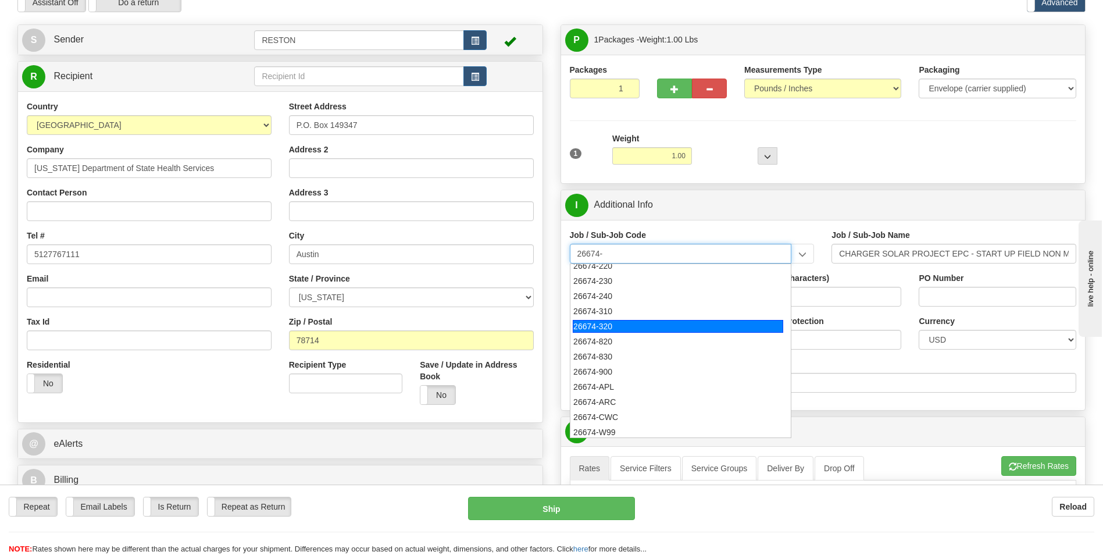
click at [624, 320] on div "26674-320" at bounding box center [678, 326] width 211 height 13
type input "26674-320"
type input "CHARGER SOLAR PROJECT EPC - DISCOVERED PIPE"
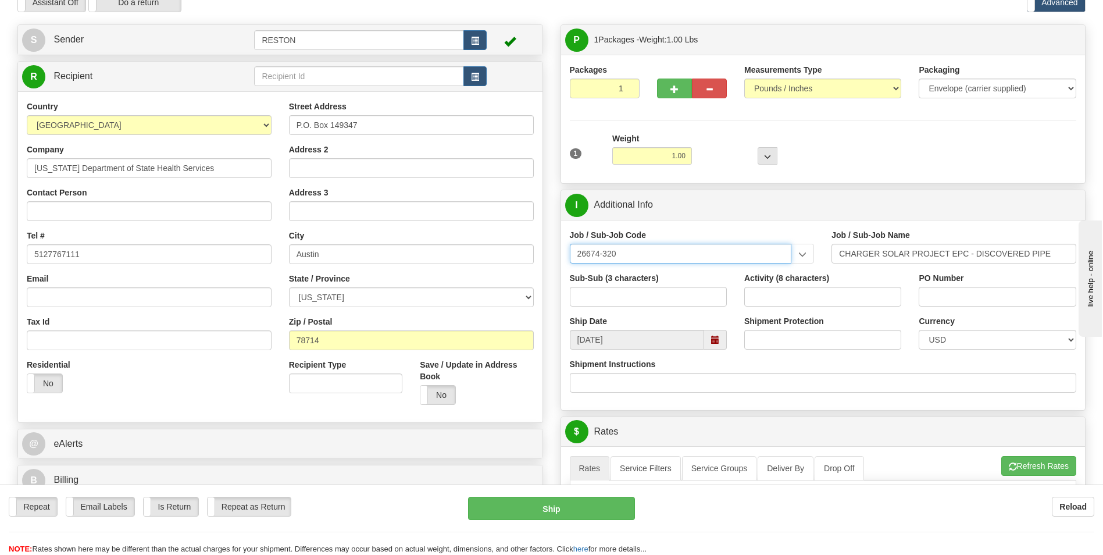
drag, startPoint x: 604, startPoint y: 255, endPoint x: 708, endPoint y: 231, distance: 106.9
click at [709, 231] on div "Job / Sub-Job Code 26674-320 26674-080 26674-081 26674-101 26674-102 26674-103 …" at bounding box center [692, 246] width 245 height 34
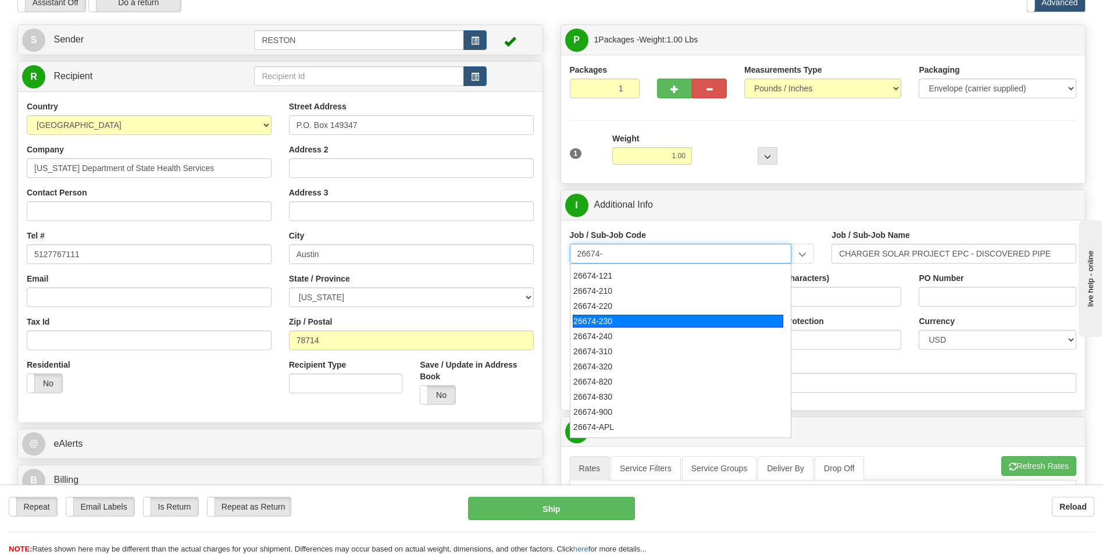
scroll to position [190, 0]
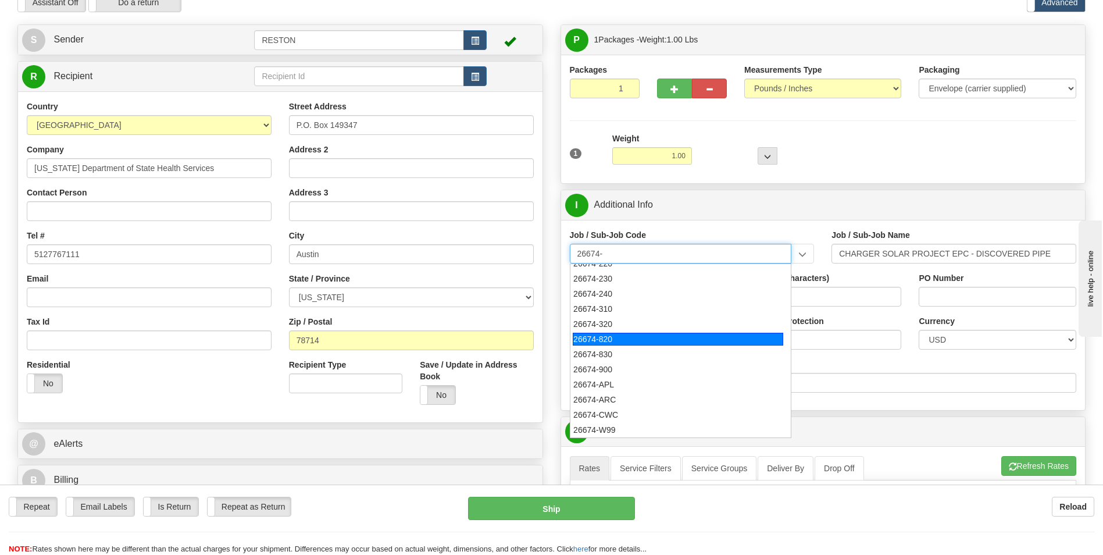
click at [630, 343] on div "26674-820" at bounding box center [678, 339] width 211 height 13
type input "26674-820"
type input "CHARGER SOLAR PROJECT EPC - INSURANCE"
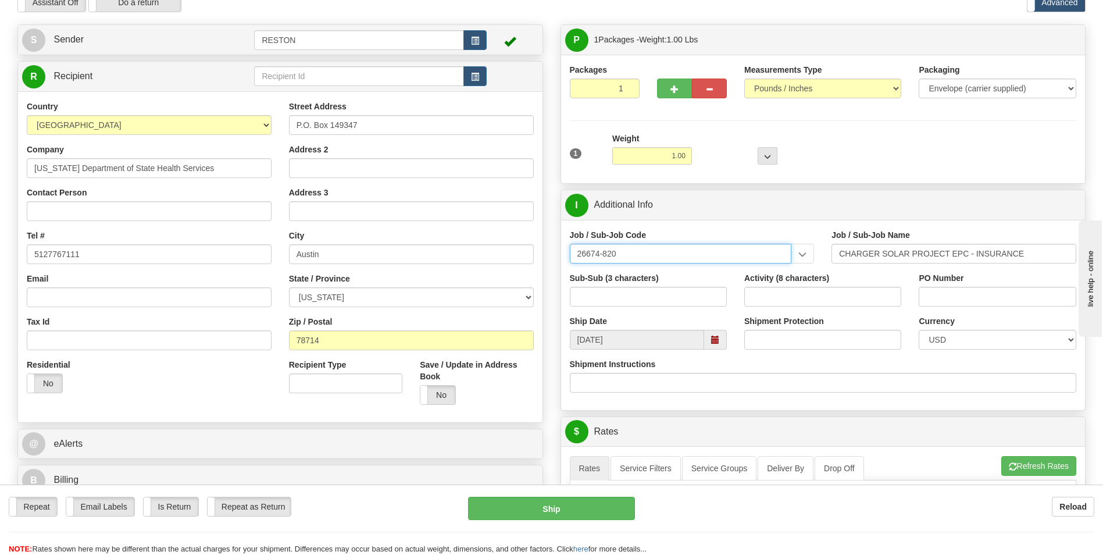
drag, startPoint x: 601, startPoint y: 252, endPoint x: 651, endPoint y: 247, distance: 50.3
click at [651, 247] on input "26674-820" at bounding box center [681, 254] width 222 height 20
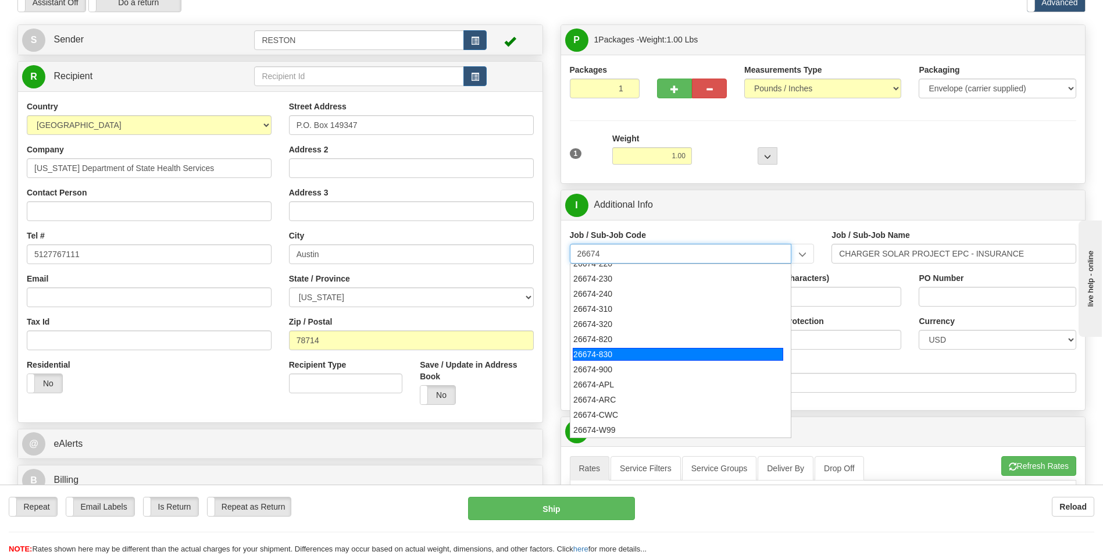
click at [627, 351] on div "26674-830" at bounding box center [678, 354] width 211 height 13
type input "26674-830"
type input "CHARGER SOLAR PROJECT EPC - TAXES"
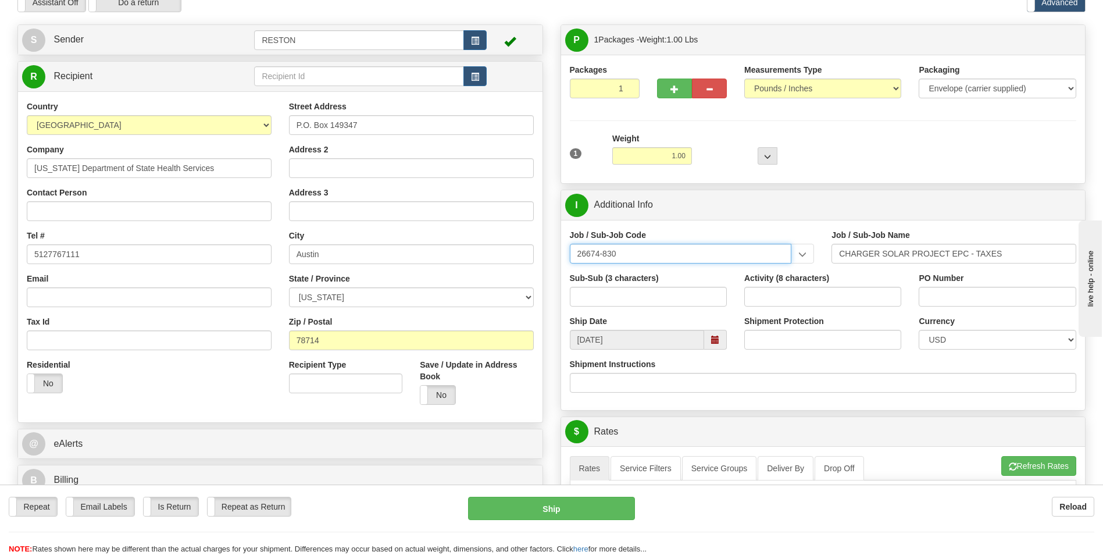
drag, startPoint x: 605, startPoint y: 252, endPoint x: 716, endPoint y: 232, distance: 113.5
click at [716, 232] on div "Job / Sub-Job Code 26674-830 26674-080 26674-081 26674-101 26674-102 26674-103 …" at bounding box center [692, 246] width 245 height 34
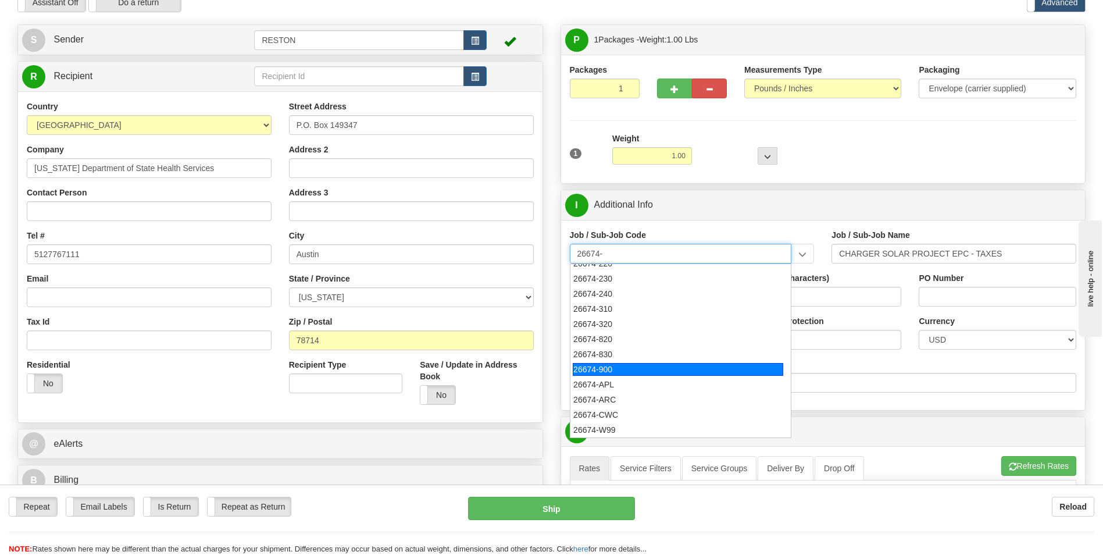
click at [629, 370] on div "26674-900" at bounding box center [678, 369] width 211 height 13
type input "26674-900"
type input "CHARGER SOLAR PROJECT EPC - BACKCHARGES"
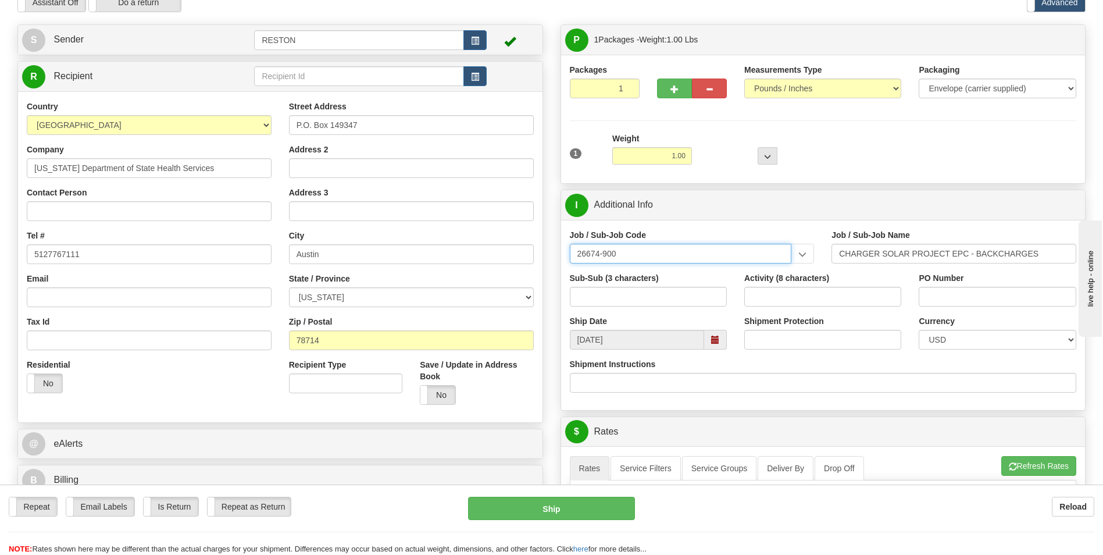
drag, startPoint x: 602, startPoint y: 254, endPoint x: 748, endPoint y: 245, distance: 146.2
click at [748, 245] on input "26674-900" at bounding box center [681, 254] width 222 height 20
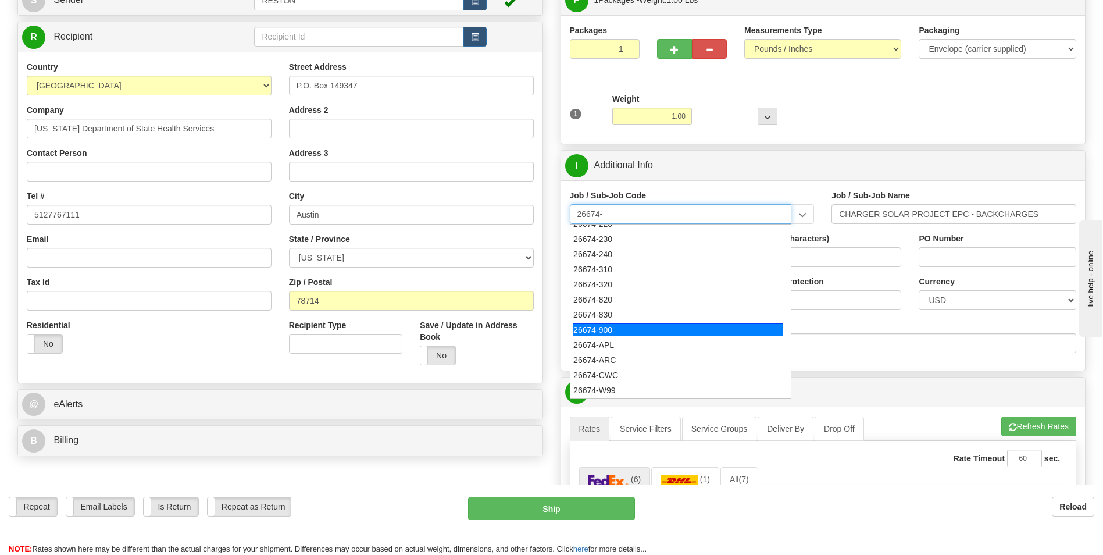
scroll to position [174, 0]
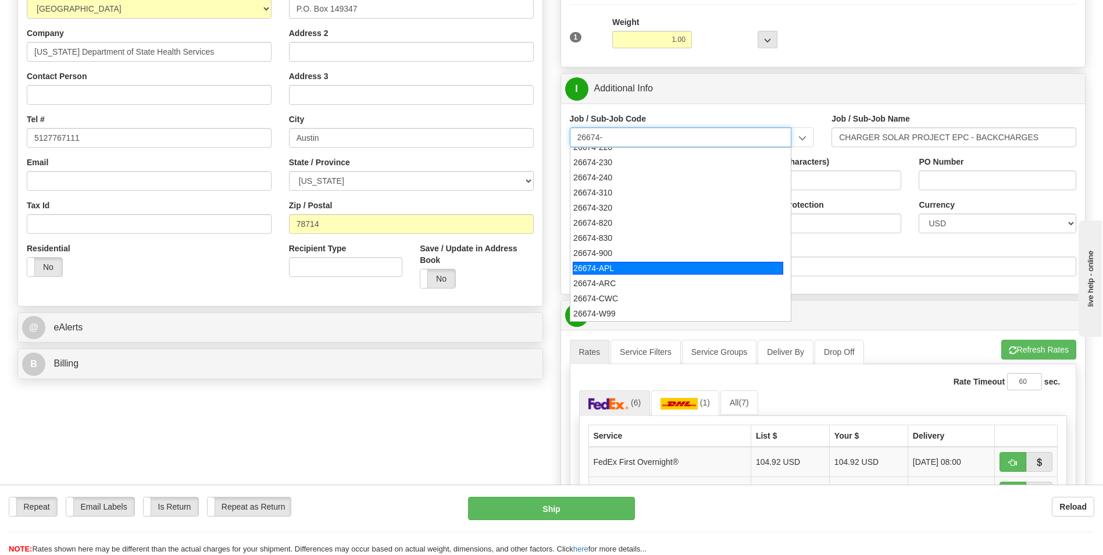
click at [622, 261] on li "26674-APL" at bounding box center [680, 268] width 221 height 15
type input "26674-APL"
type input "CHARGER SOLAR PROJECT EPC - AP DEFAULT SUB JOB"
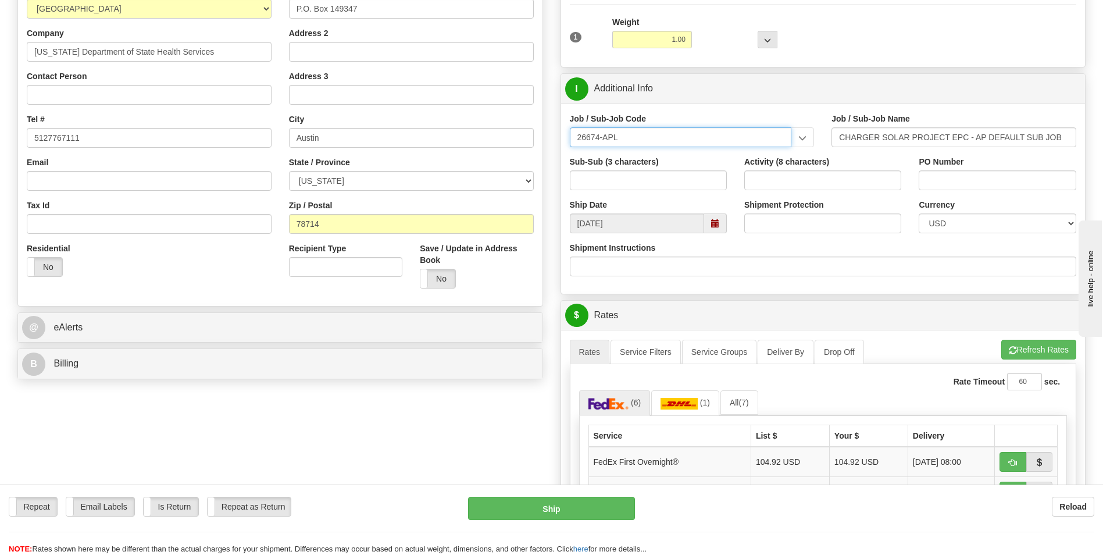
drag, startPoint x: 604, startPoint y: 136, endPoint x: 723, endPoint y: 121, distance: 120.7
click at [723, 121] on div "Job / Sub-Job Code 26674-APL 26674-080 26674-081 26674-101 26674-102 26674-103 …" at bounding box center [692, 130] width 245 height 34
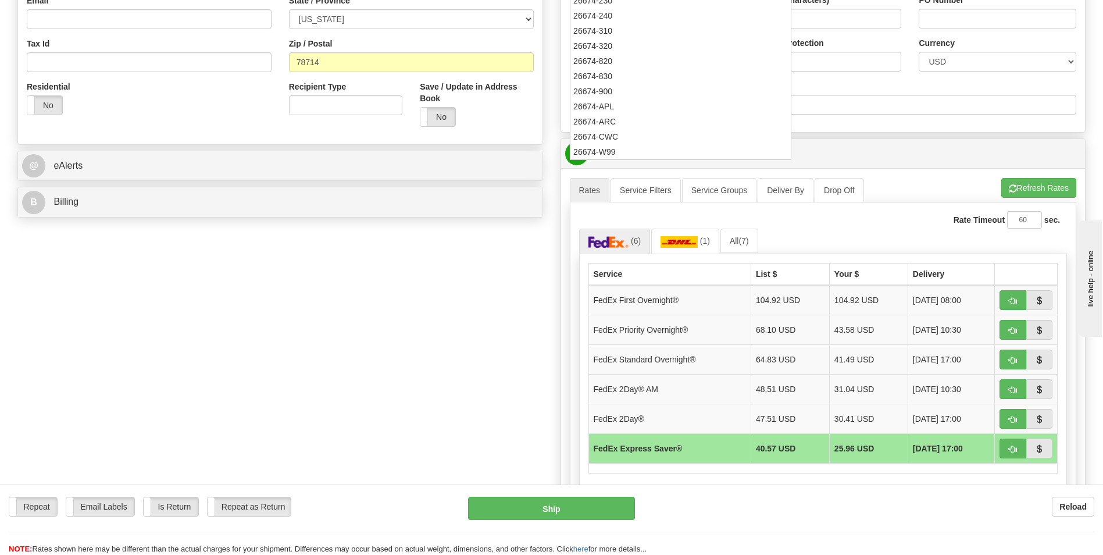
scroll to position [233, 0]
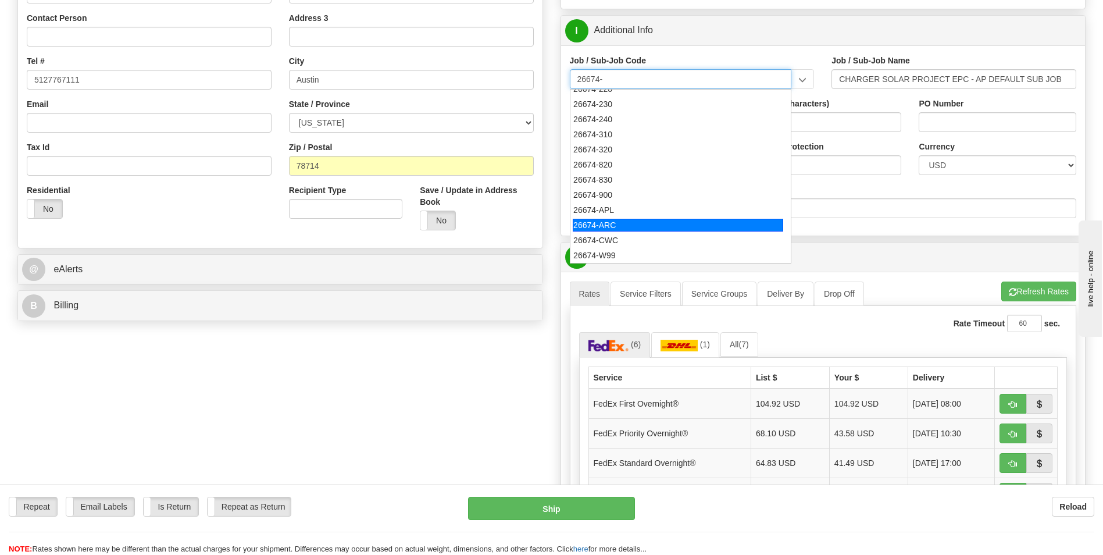
click at [621, 223] on div "26674-ARC" at bounding box center [678, 225] width 211 height 13
type input "26674-ARC"
type input "CHARGER SOLAR PROJECT EPC - ACCOUNTS RECEIVABLE"
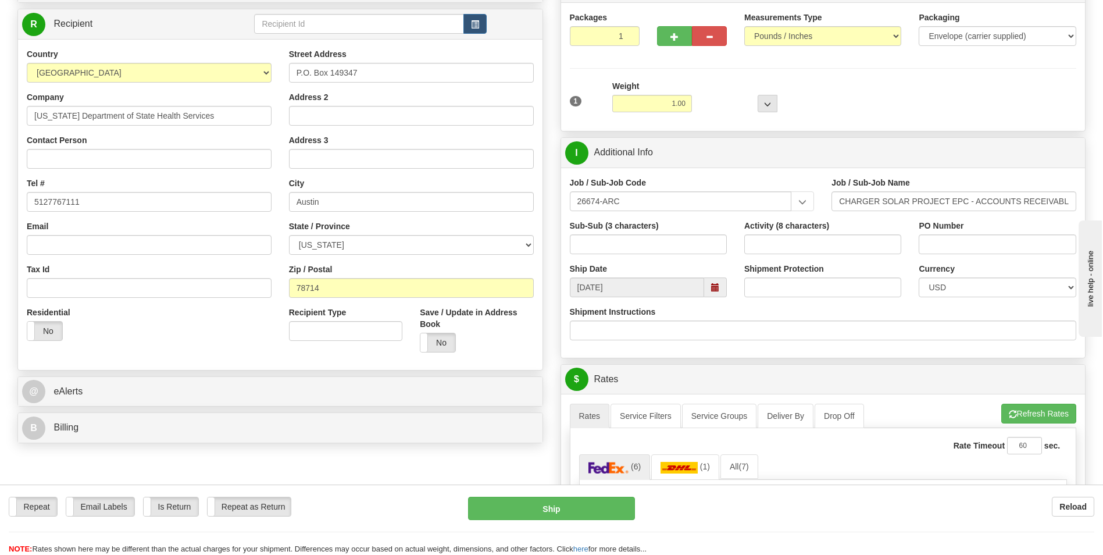
scroll to position [0, 0]
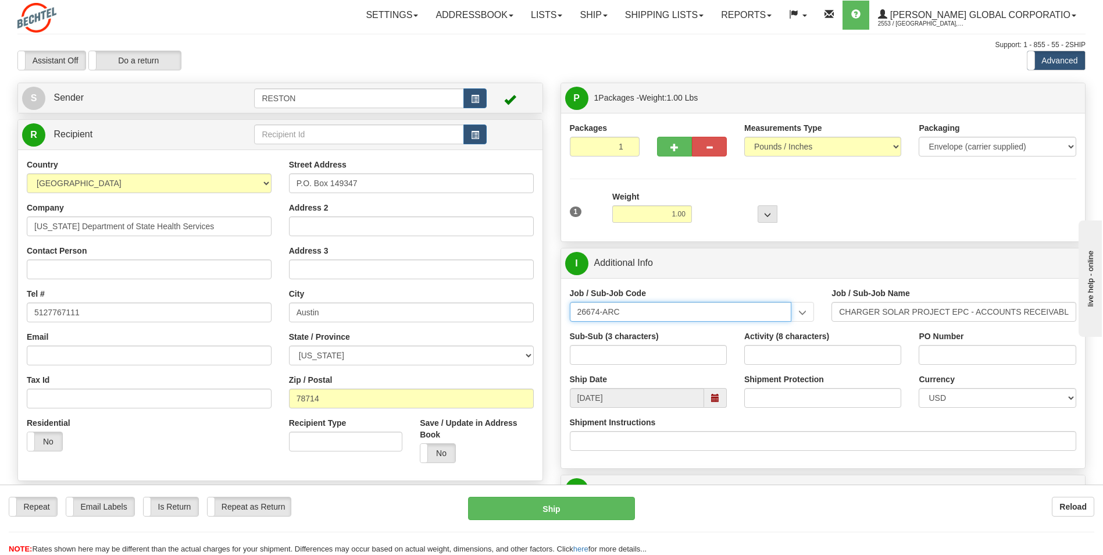
drag, startPoint x: 604, startPoint y: 309, endPoint x: 705, endPoint y: 299, distance: 101.1
click at [705, 299] on div "Job / Sub-Job Code 26674-ARC 26674-080 26674-081 26674-101 26674-102 26674-103 …" at bounding box center [692, 304] width 245 height 34
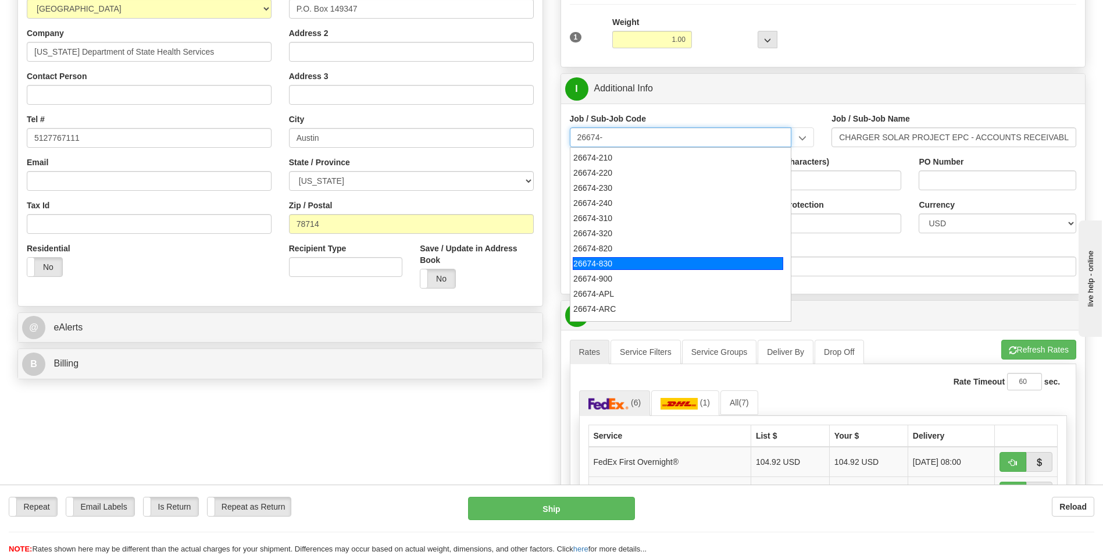
scroll to position [190, 0]
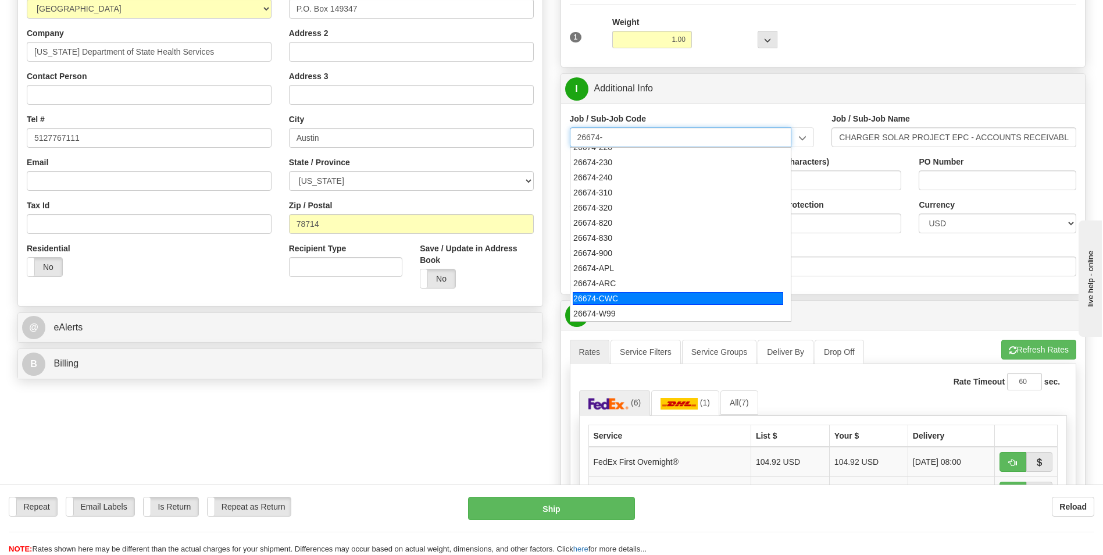
click at [629, 297] on div "26674-CWC" at bounding box center [678, 298] width 211 height 13
type input "26674-CWC"
type input "CHARGER SOLAR PROJECT EPC - COST OF WORKING CAPIT"
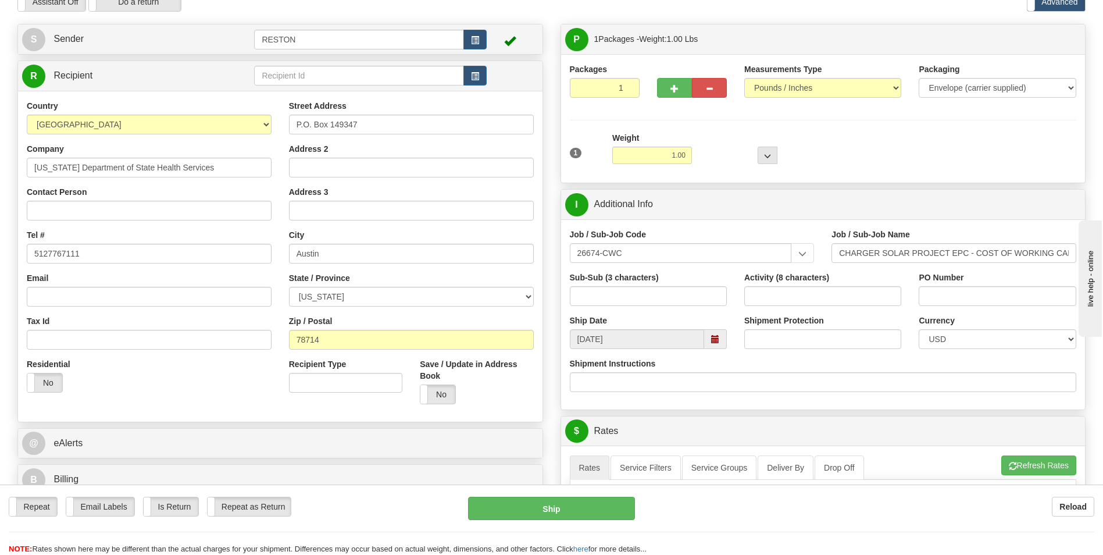
scroll to position [0, 0]
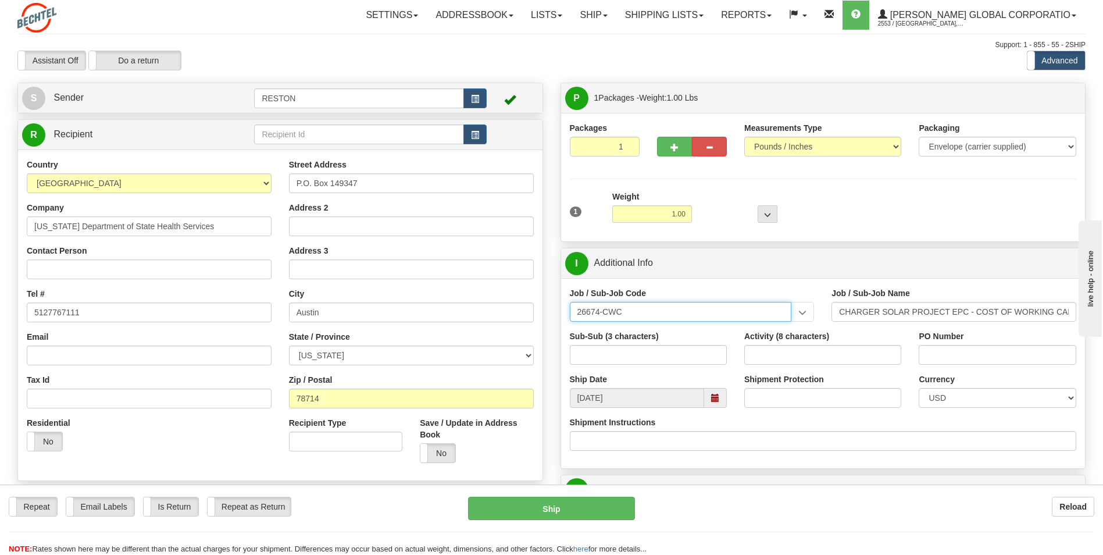
drag, startPoint x: 605, startPoint y: 312, endPoint x: 722, endPoint y: 309, distance: 116.9
click at [722, 309] on input "26674-CWC" at bounding box center [681, 312] width 222 height 20
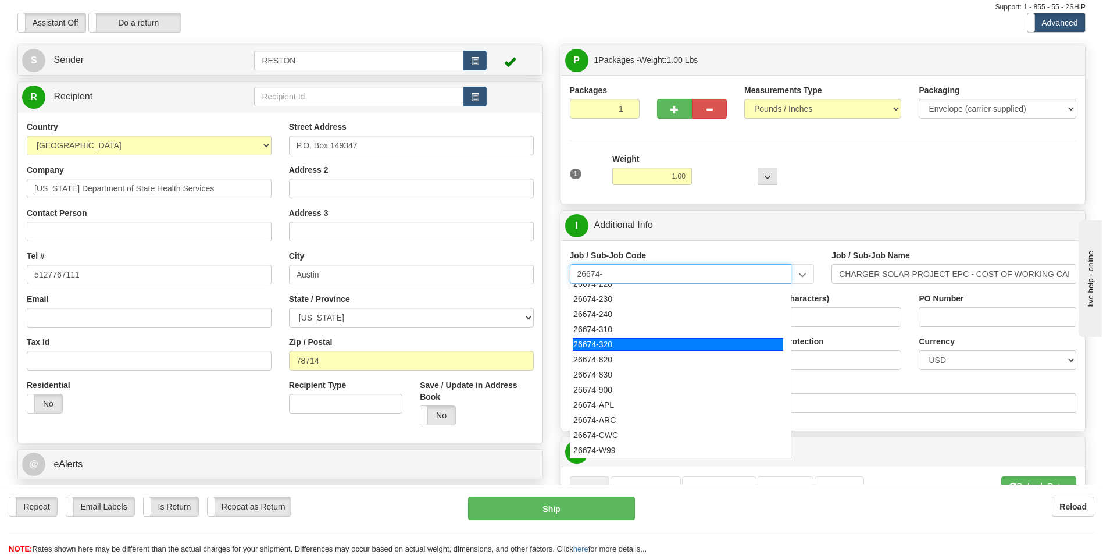
scroll to position [58, 0]
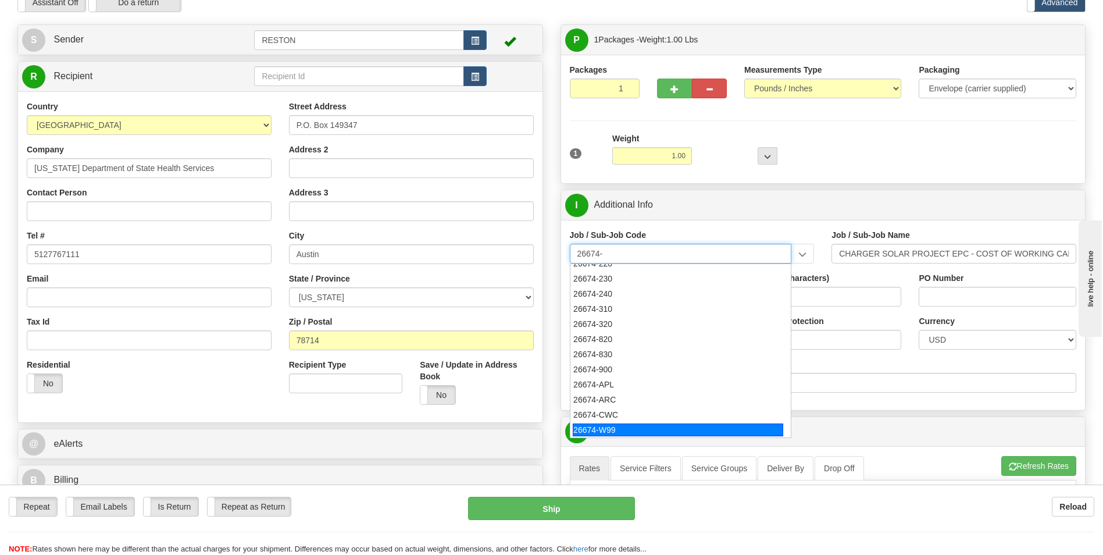
click at [624, 426] on div "26674-W99" at bounding box center [678, 429] width 211 height 13
type input "26674-W99"
type input "CHARGER SOLAR PROJECT EPC - WARRANTY COST"
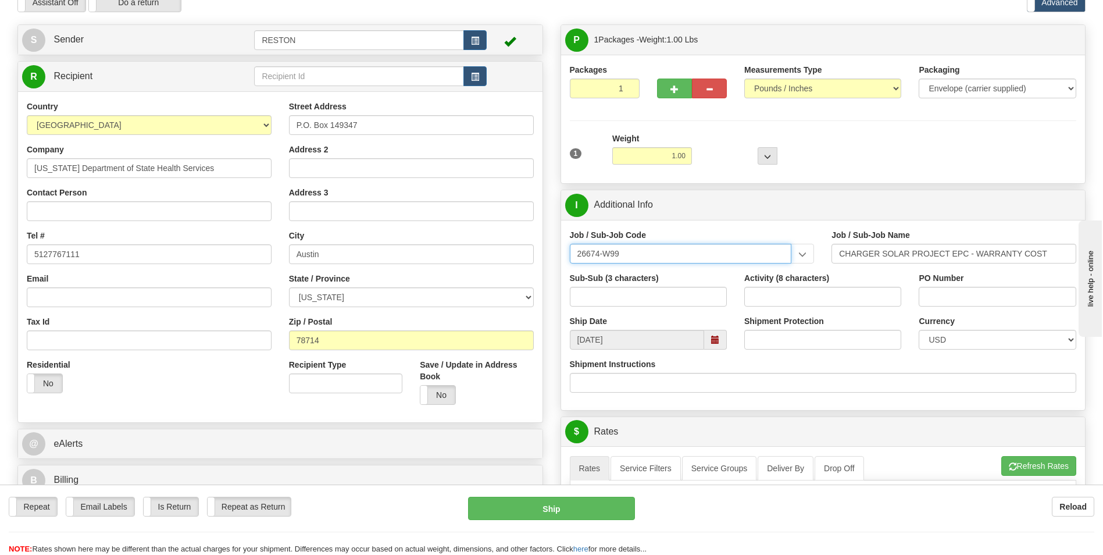
drag, startPoint x: 604, startPoint y: 251, endPoint x: 682, endPoint y: 247, distance: 78.6
click at [682, 247] on input "26674-W99" at bounding box center [681, 254] width 222 height 20
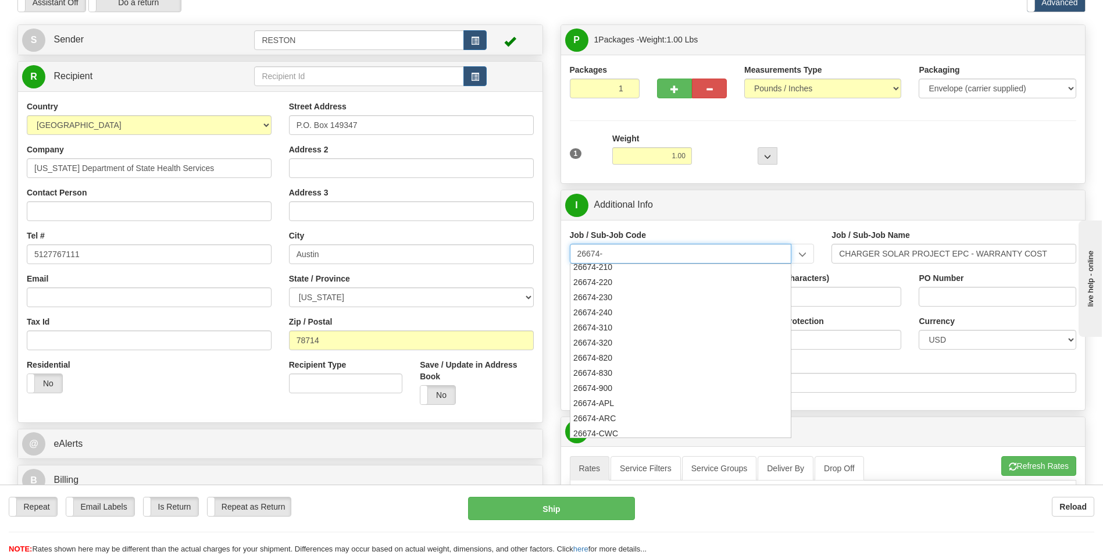
scroll to position [174, 0]
click at [623, 354] on div "26674-820" at bounding box center [678, 354] width 211 height 13
type input "26674-820"
type input "CHARGER SOLAR PROJECT EPC - INSURANCE"
type input "26674-820"
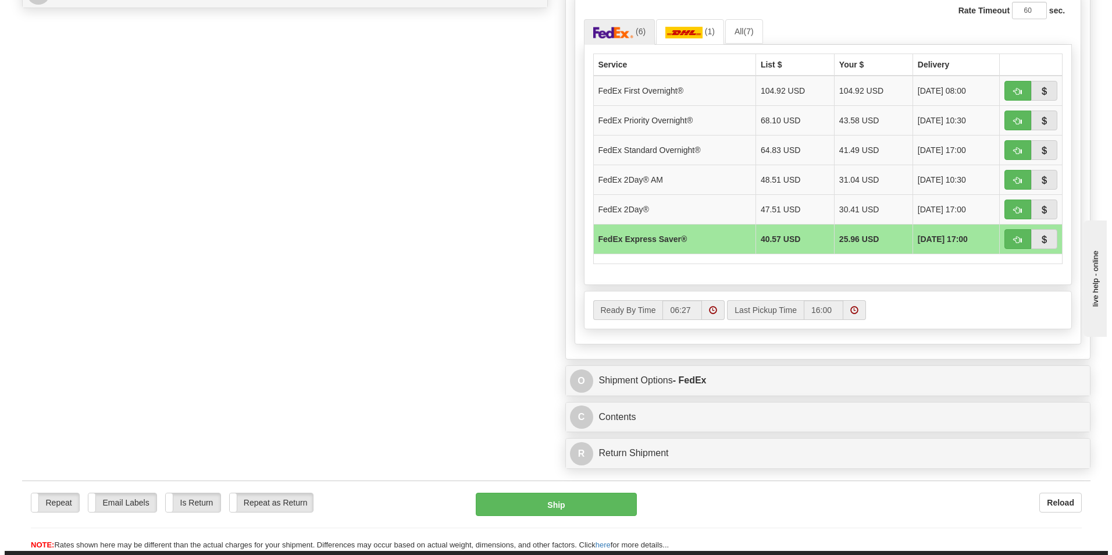
scroll to position [581, 0]
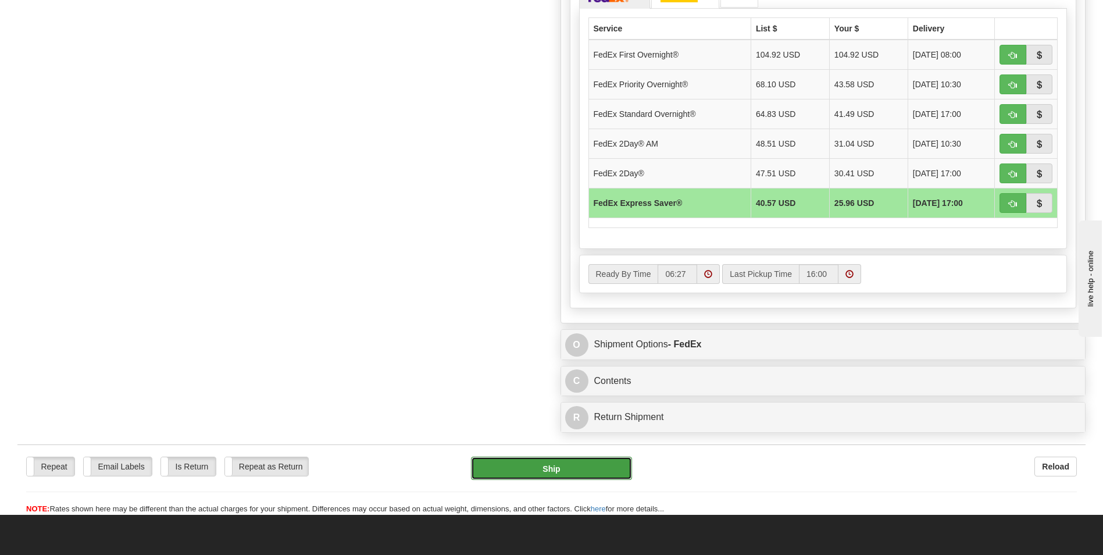
click at [562, 470] on button "Ship" at bounding box center [551, 467] width 160 height 23
type input "20"
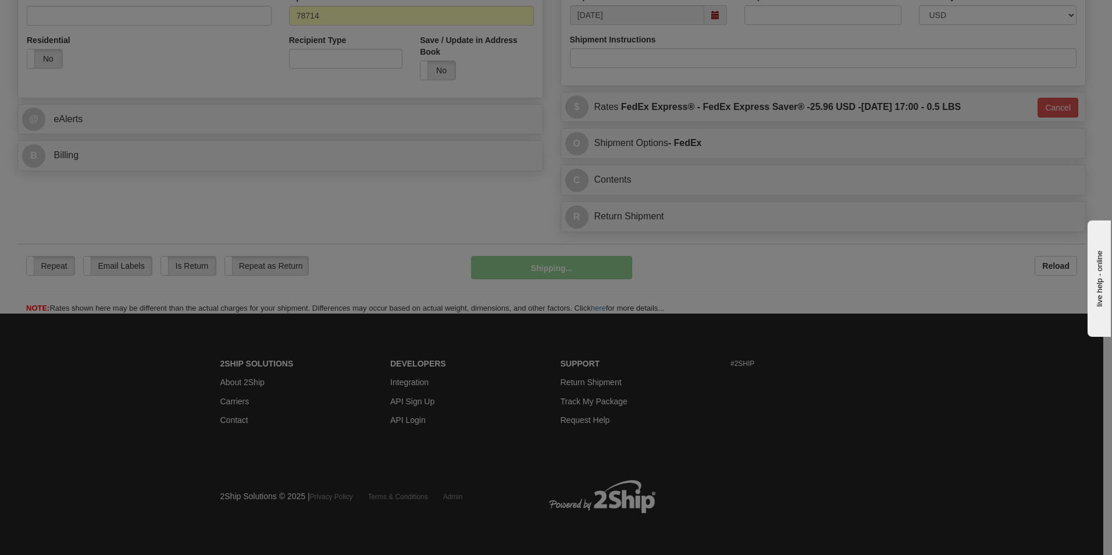
scroll to position [383, 0]
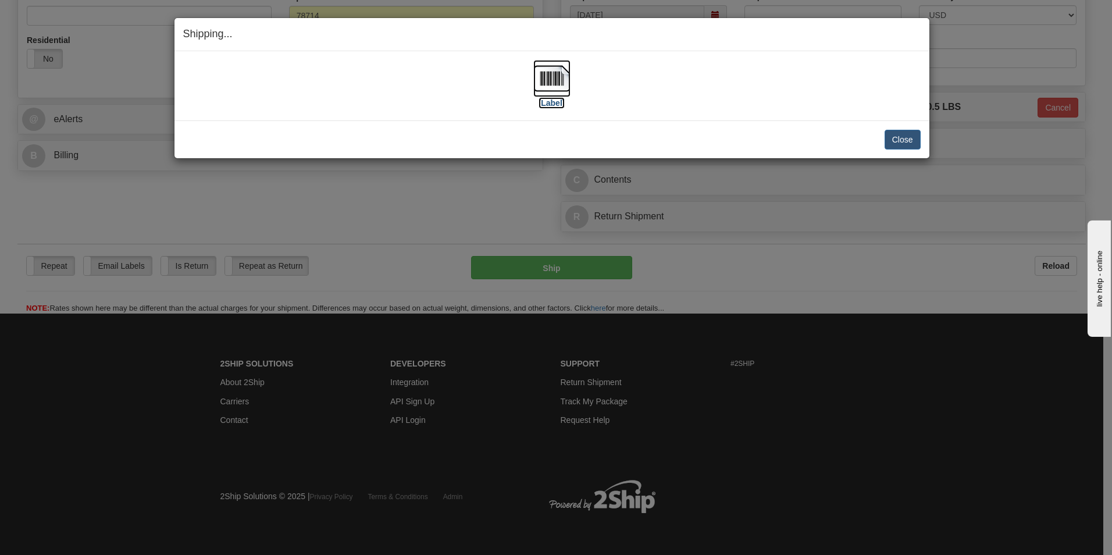
click at [551, 102] on label "[Label]" at bounding box center [551, 103] width 27 height 12
